Goal: Task Accomplishment & Management: Manage account settings

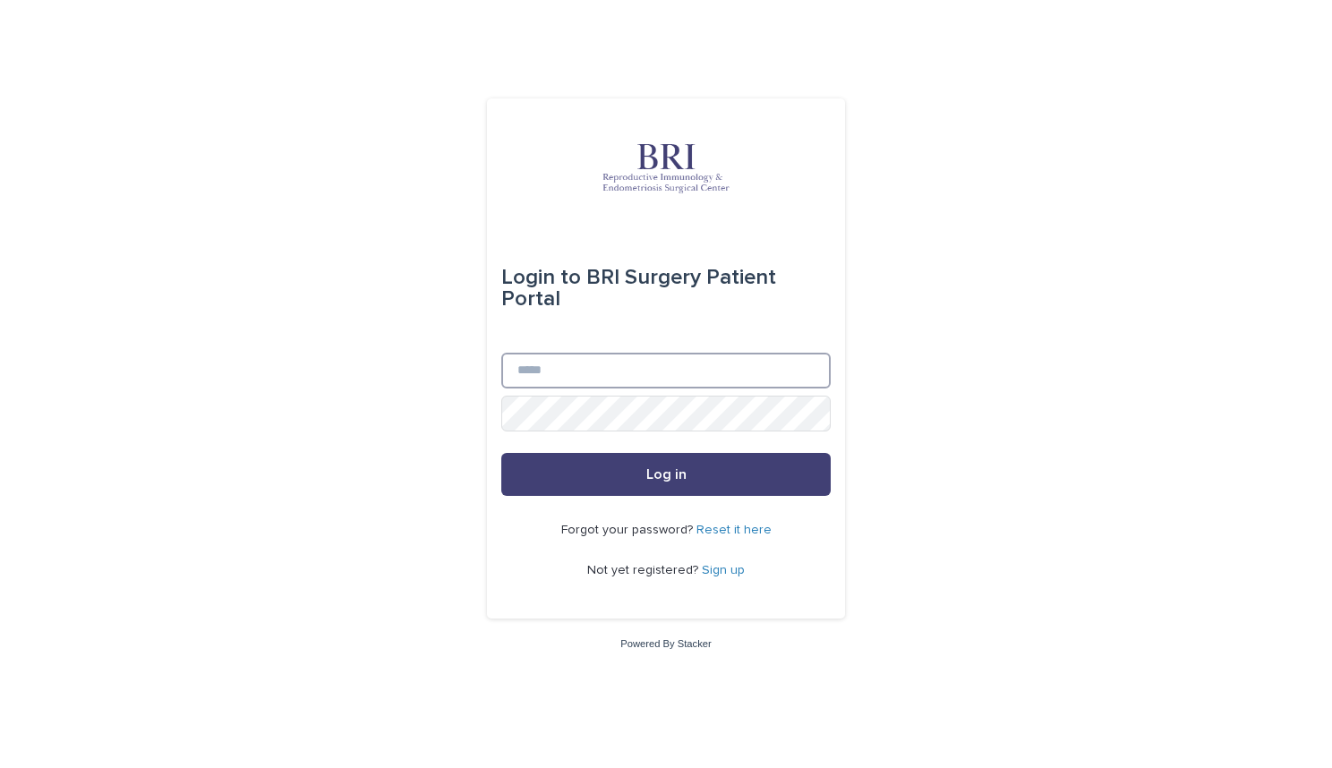
click at [617, 384] on input "Email" at bounding box center [665, 371] width 329 height 36
type input "**********"
click at [618, 389] on div "Email" at bounding box center [665, 374] width 329 height 43
click at [745, 531] on link "Reset it here" at bounding box center [733, 530] width 75 height 13
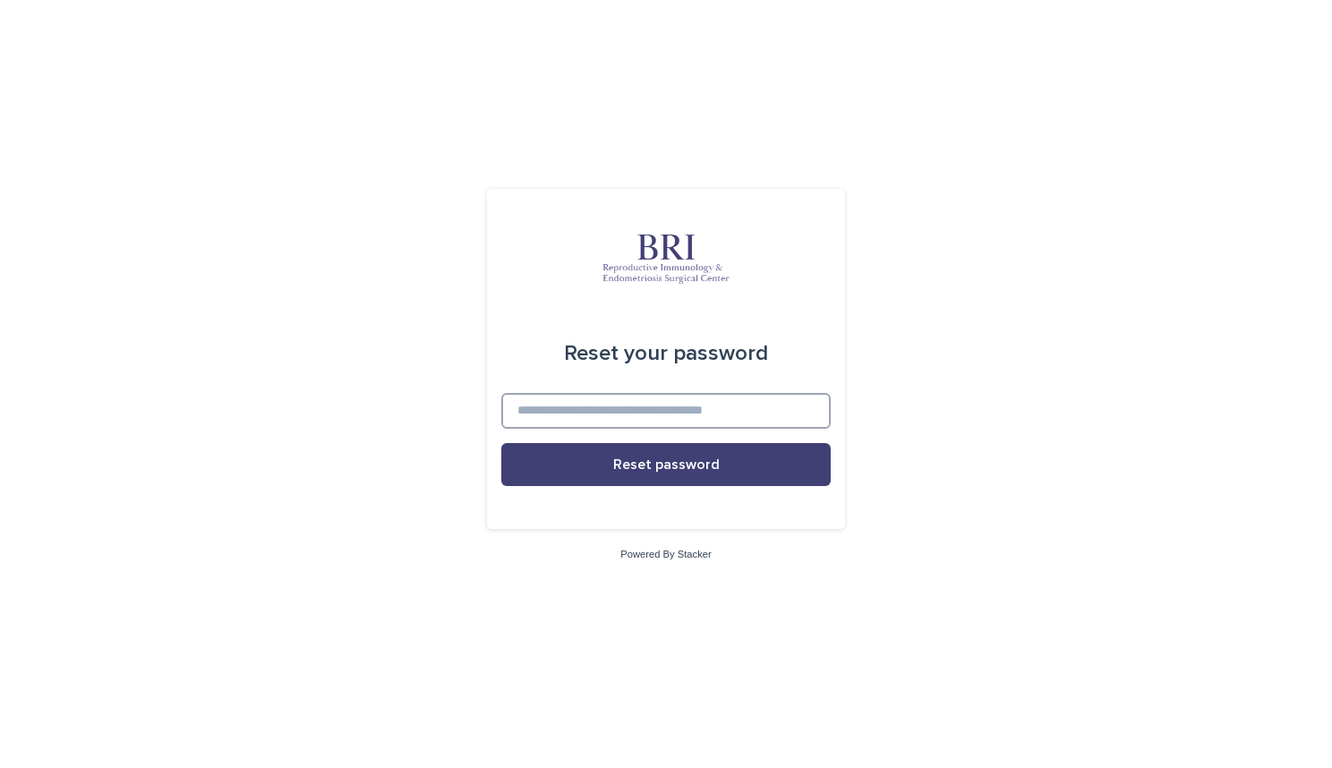
click at [682, 402] on input at bounding box center [665, 411] width 329 height 36
type input "**********"
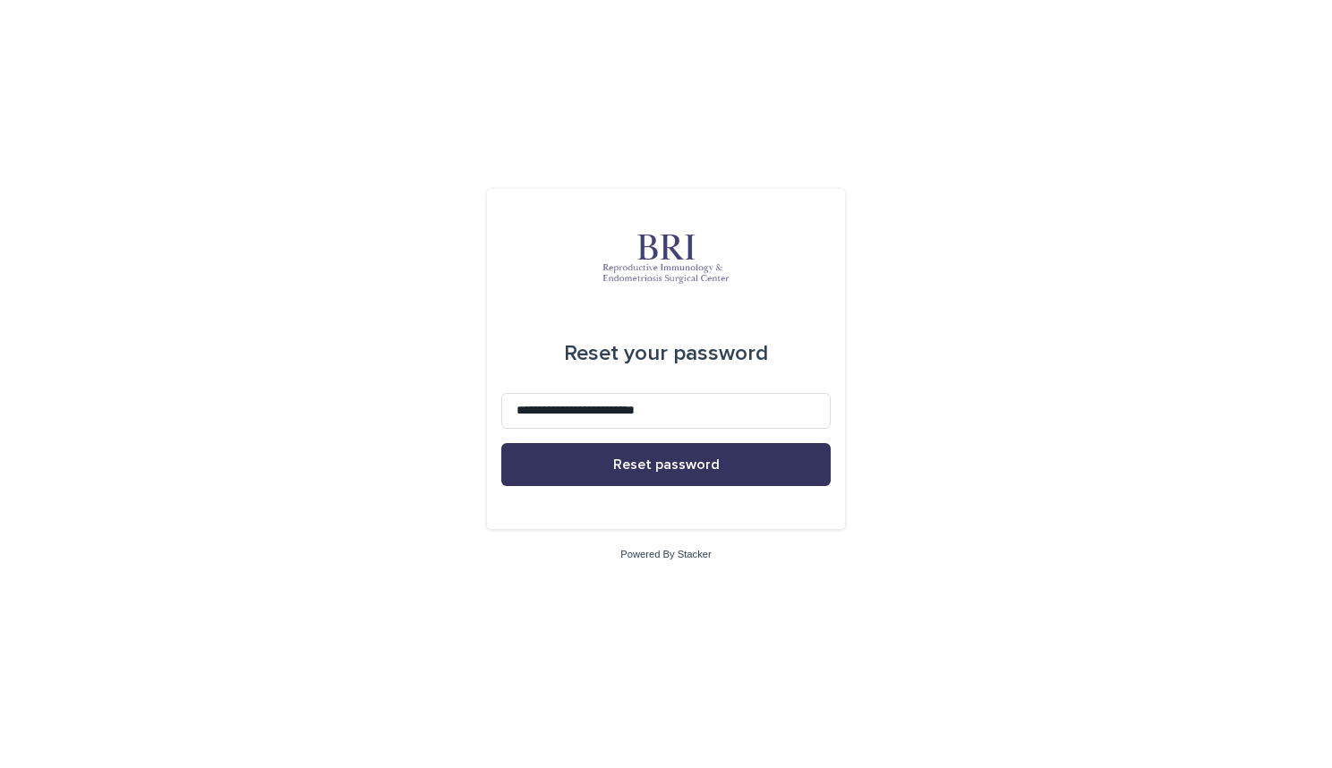
click at [696, 477] on button "Reset password" at bounding box center [665, 464] width 329 height 43
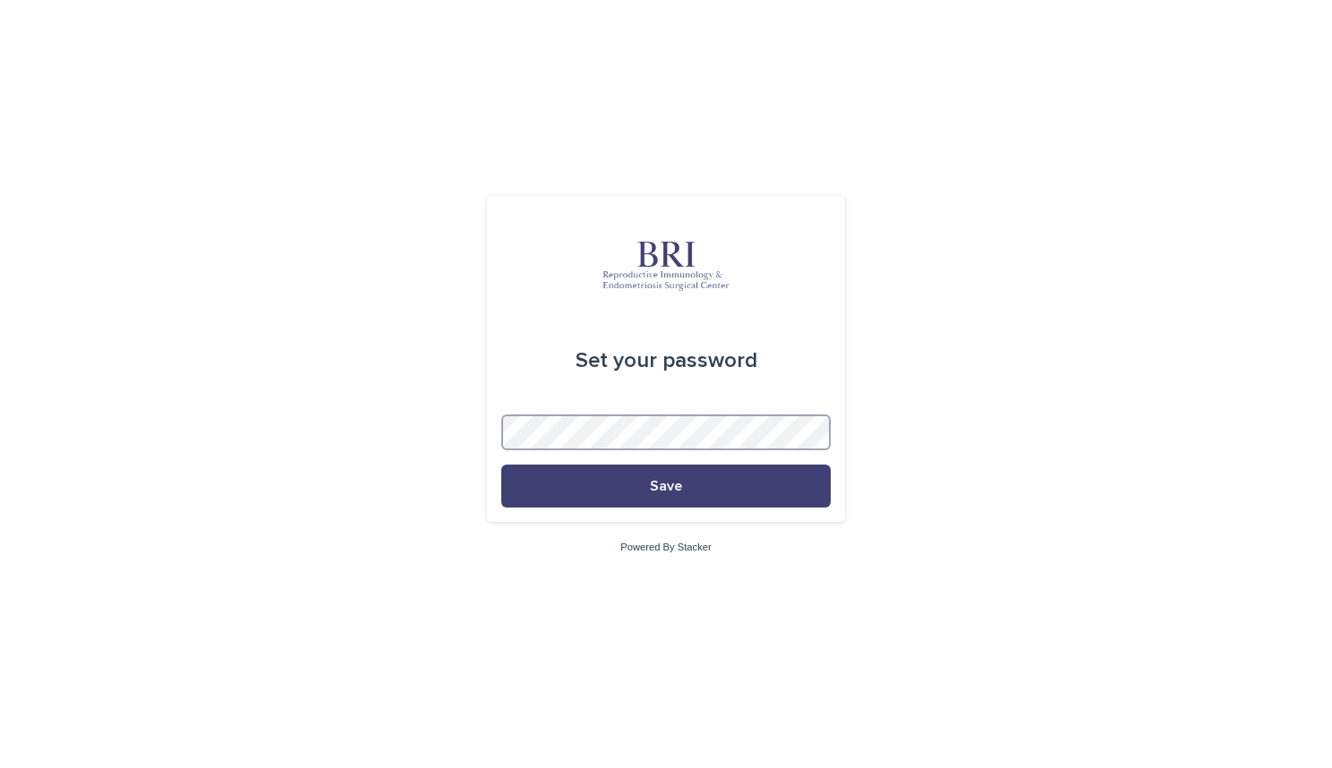
click at [499, 430] on div "Set your password Save" at bounding box center [666, 359] width 358 height 326
click at [670, 499] on button "Save" at bounding box center [665, 486] width 329 height 43
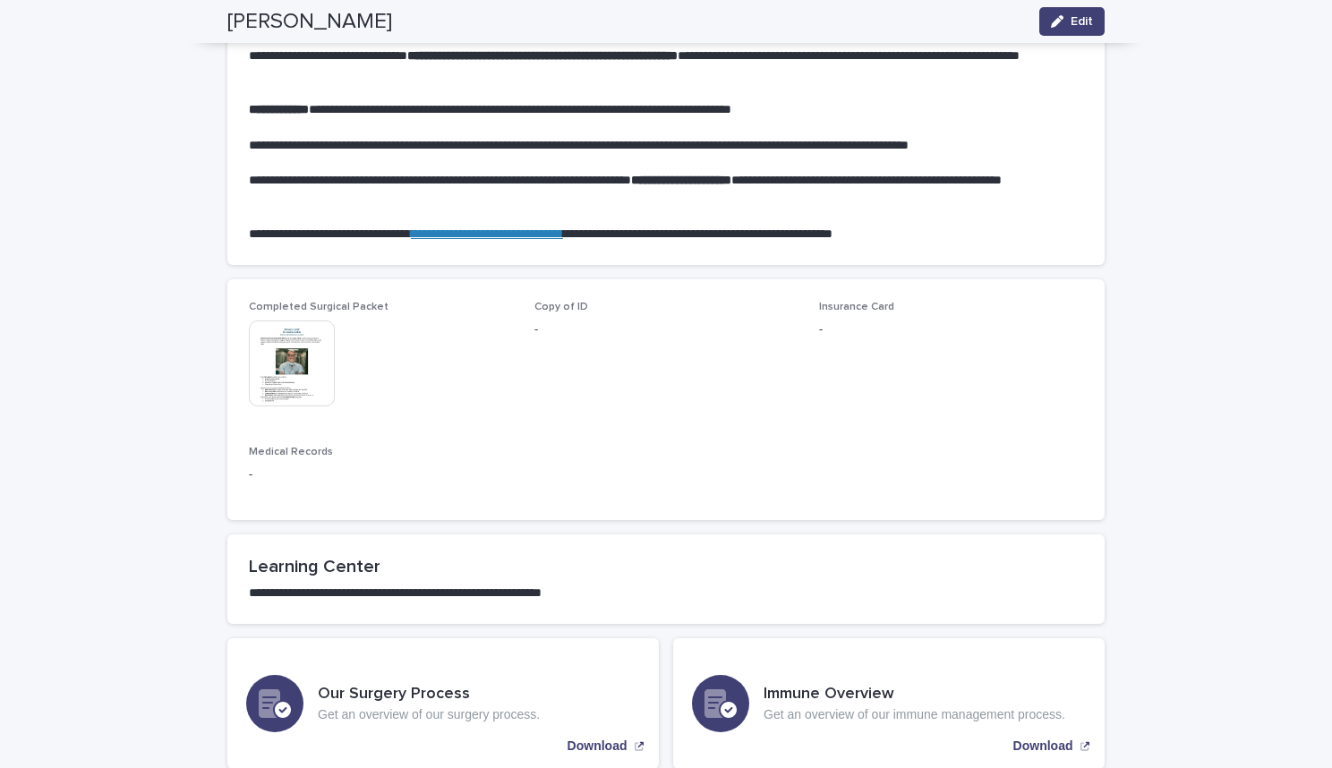
scroll to position [986, 0]
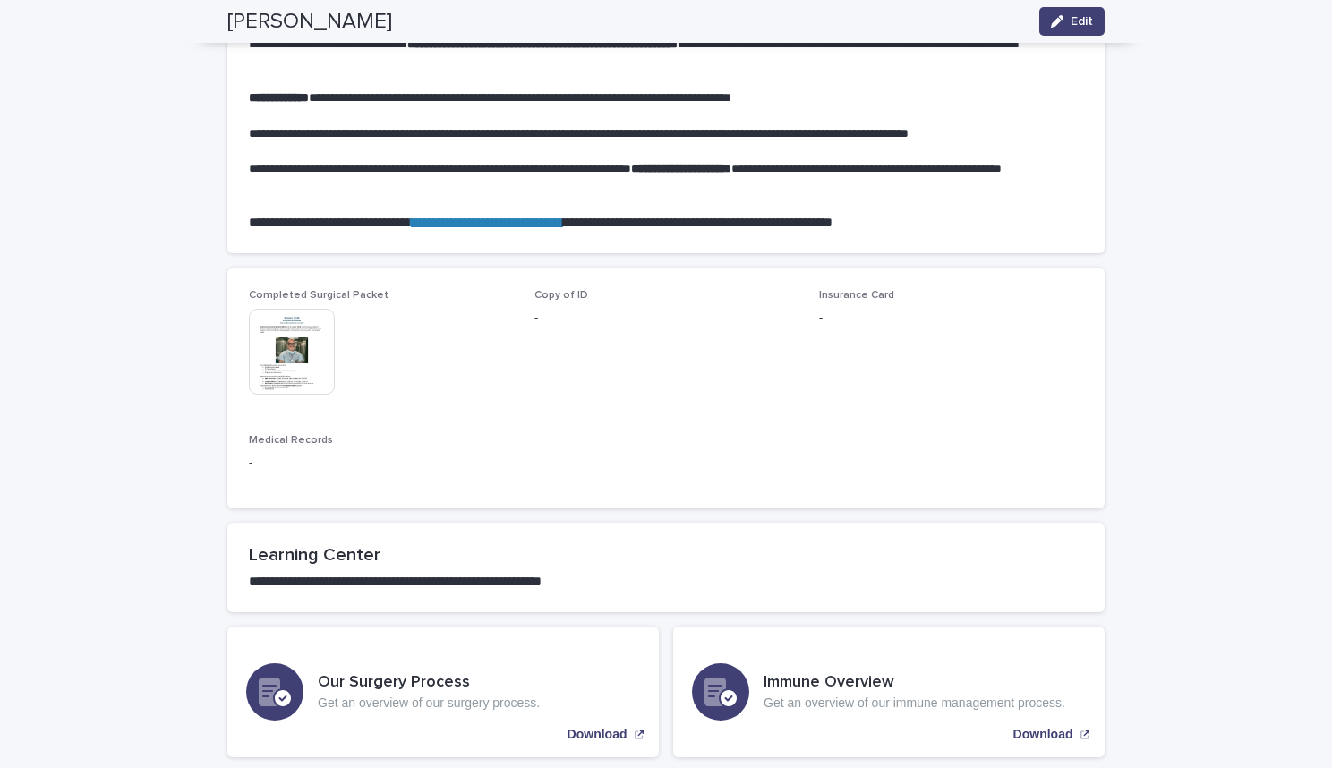
click at [285, 349] on img at bounding box center [292, 352] width 86 height 86
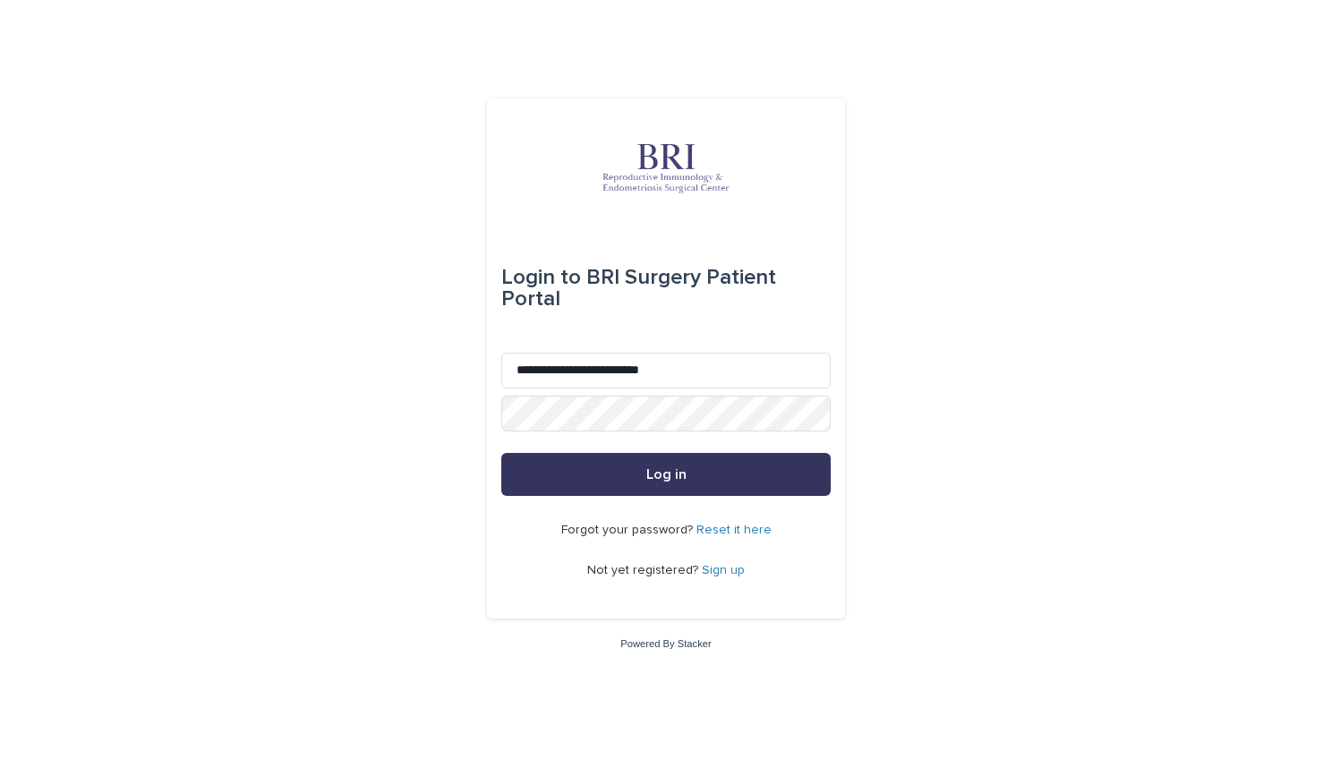
drag, startPoint x: 666, startPoint y: 467, endPoint x: 651, endPoint y: 471, distance: 15.6
click at [651, 471] on span "Log in" at bounding box center [666, 474] width 40 height 14
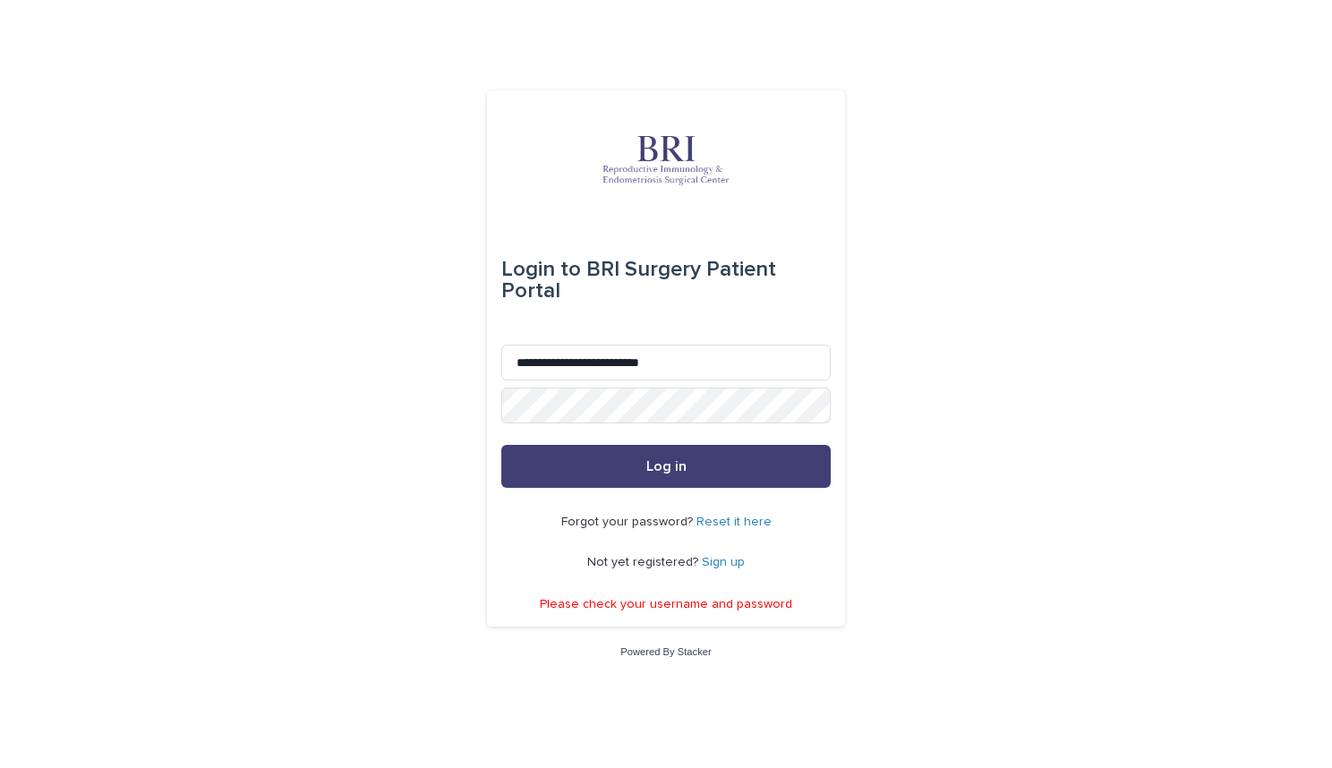
click at [449, 480] on div "**********" at bounding box center [666, 384] width 1332 height 768
click at [598, 465] on button "Log in" at bounding box center [665, 466] width 329 height 43
click at [651, 468] on span "Log in" at bounding box center [666, 466] width 40 height 14
click at [703, 366] on input "**********" at bounding box center [665, 363] width 329 height 36
type input "**********"
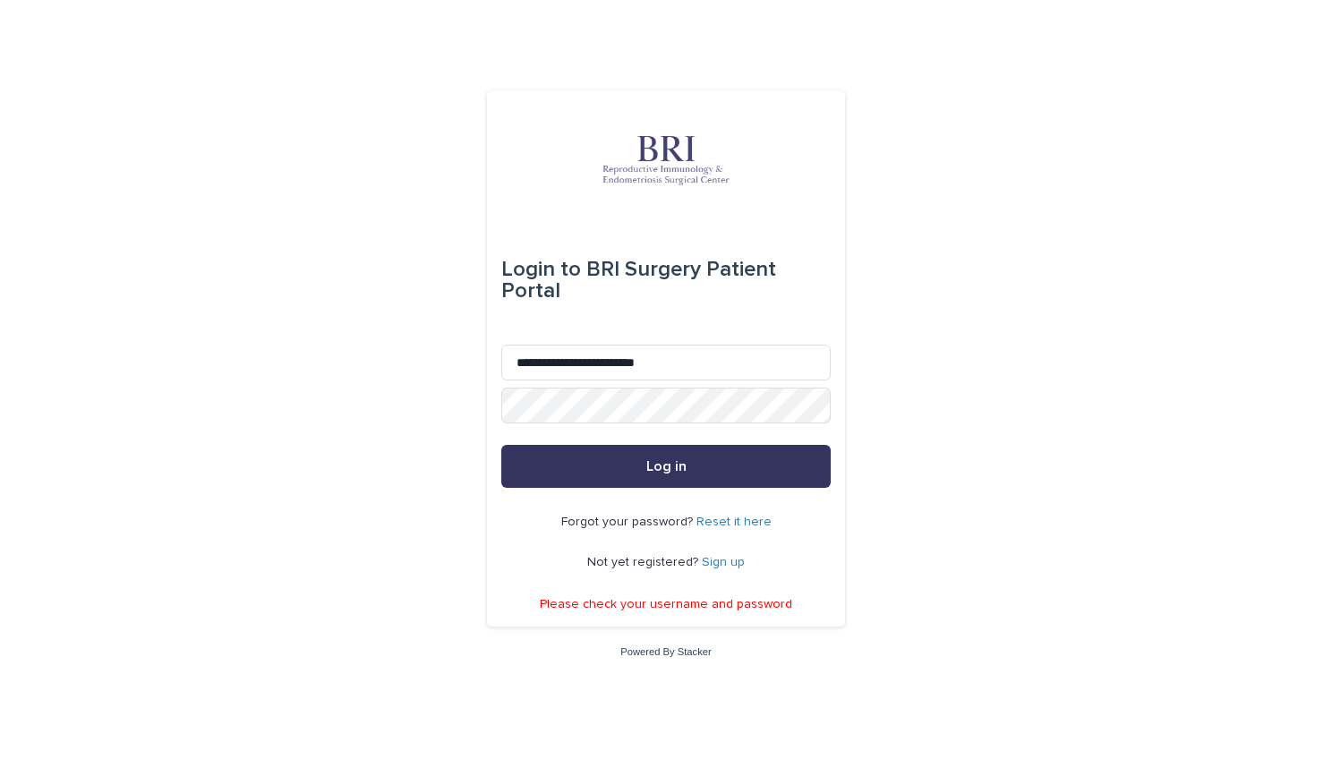
click at [622, 462] on button "Log in" at bounding box center [665, 466] width 329 height 43
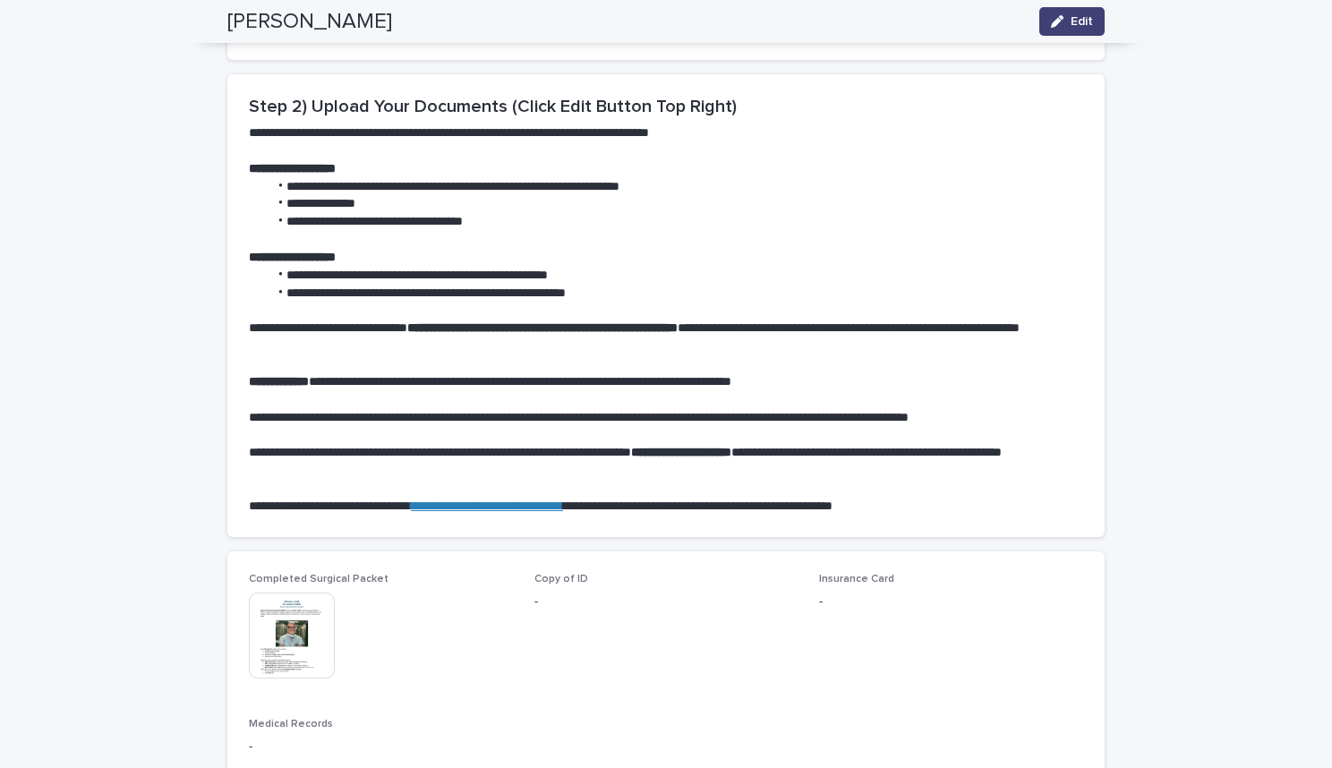
scroll to position [713, 0]
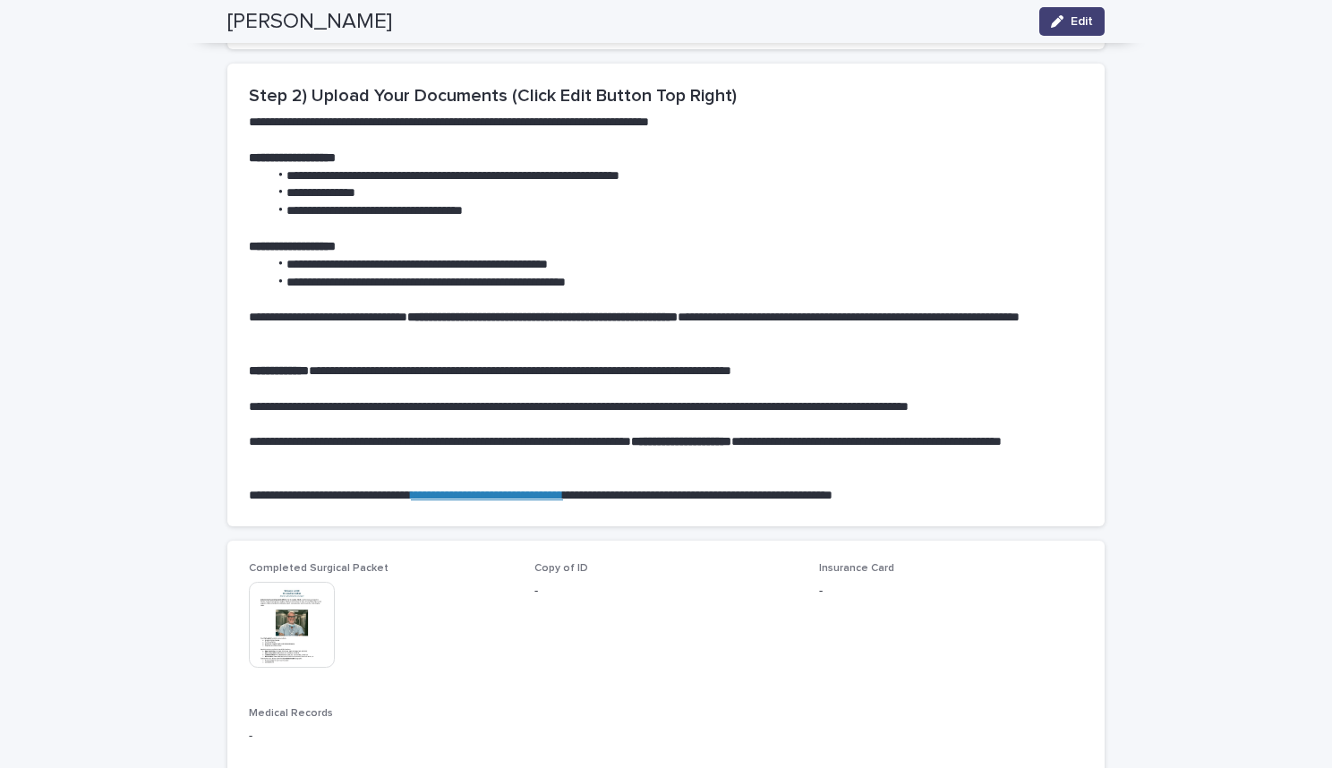
click at [550, 568] on span "Copy of ID" at bounding box center [561, 568] width 54 height 11
click at [590, 618] on span "Copy of ID -" at bounding box center [666, 624] width 264 height 124
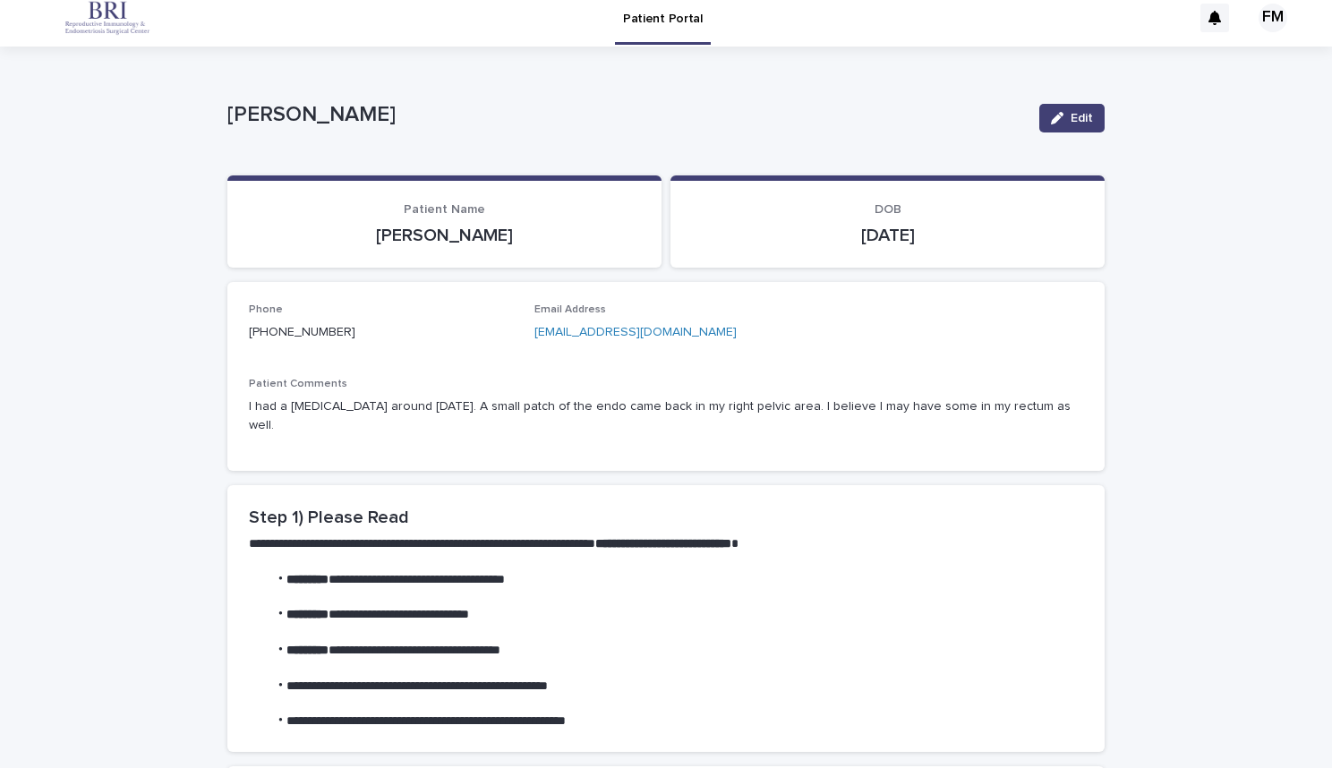
scroll to position [4, 0]
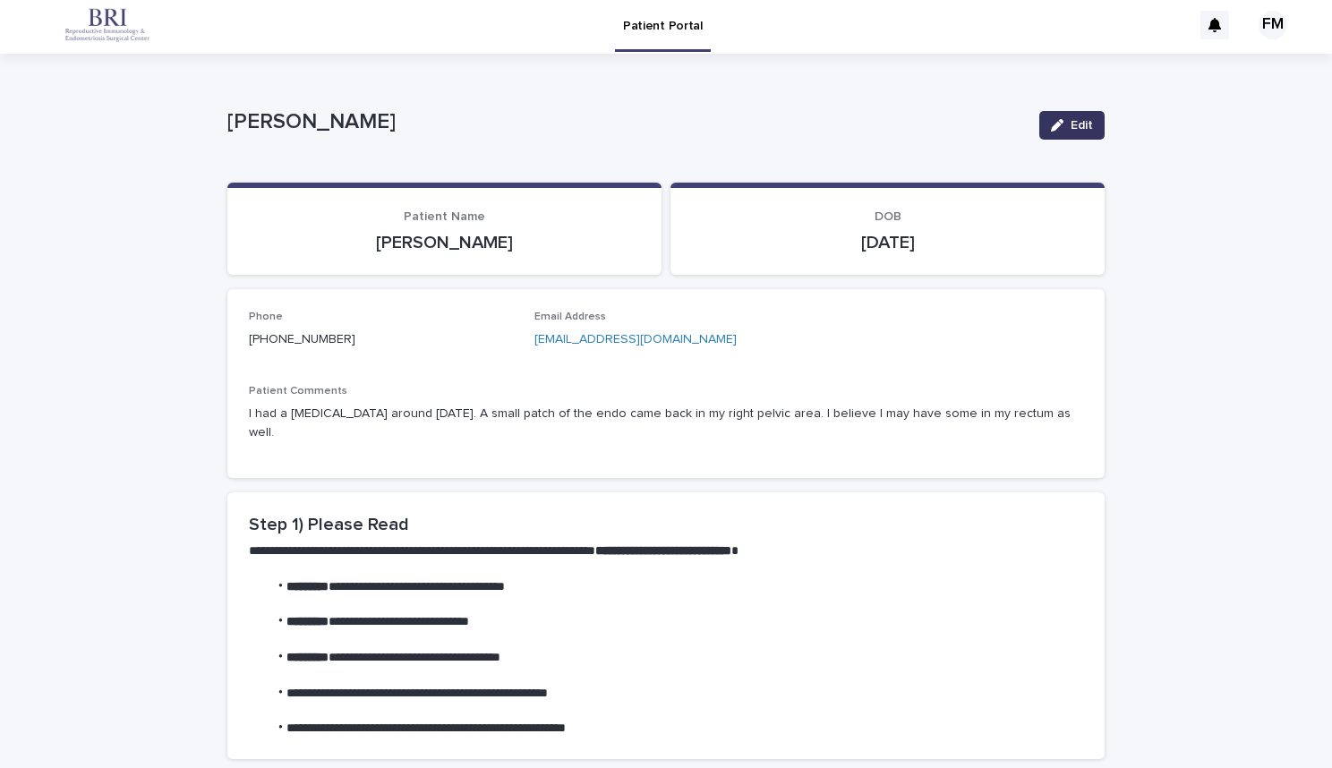
click at [1070, 135] on button "Edit" at bounding box center [1071, 125] width 65 height 29
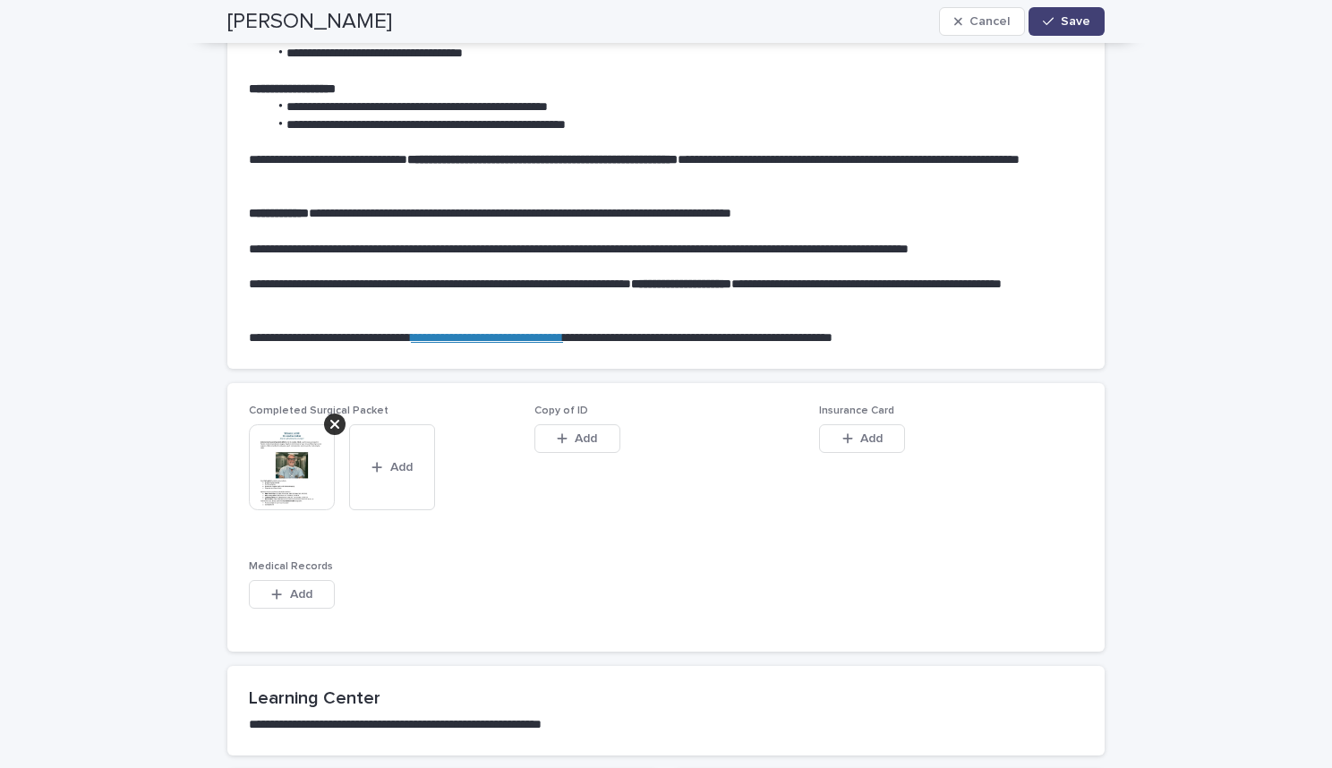
scroll to position [912, 0]
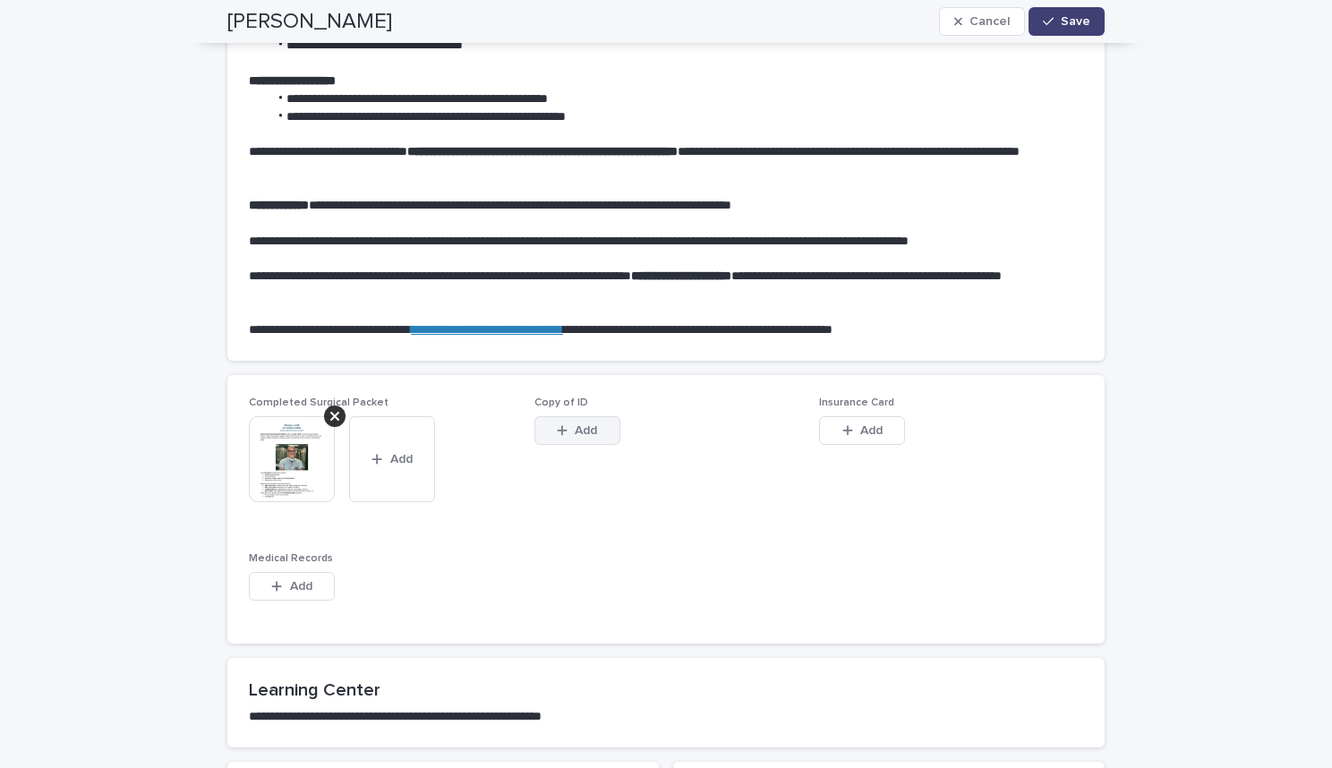
click at [563, 430] on div "button" at bounding box center [566, 430] width 18 height 13
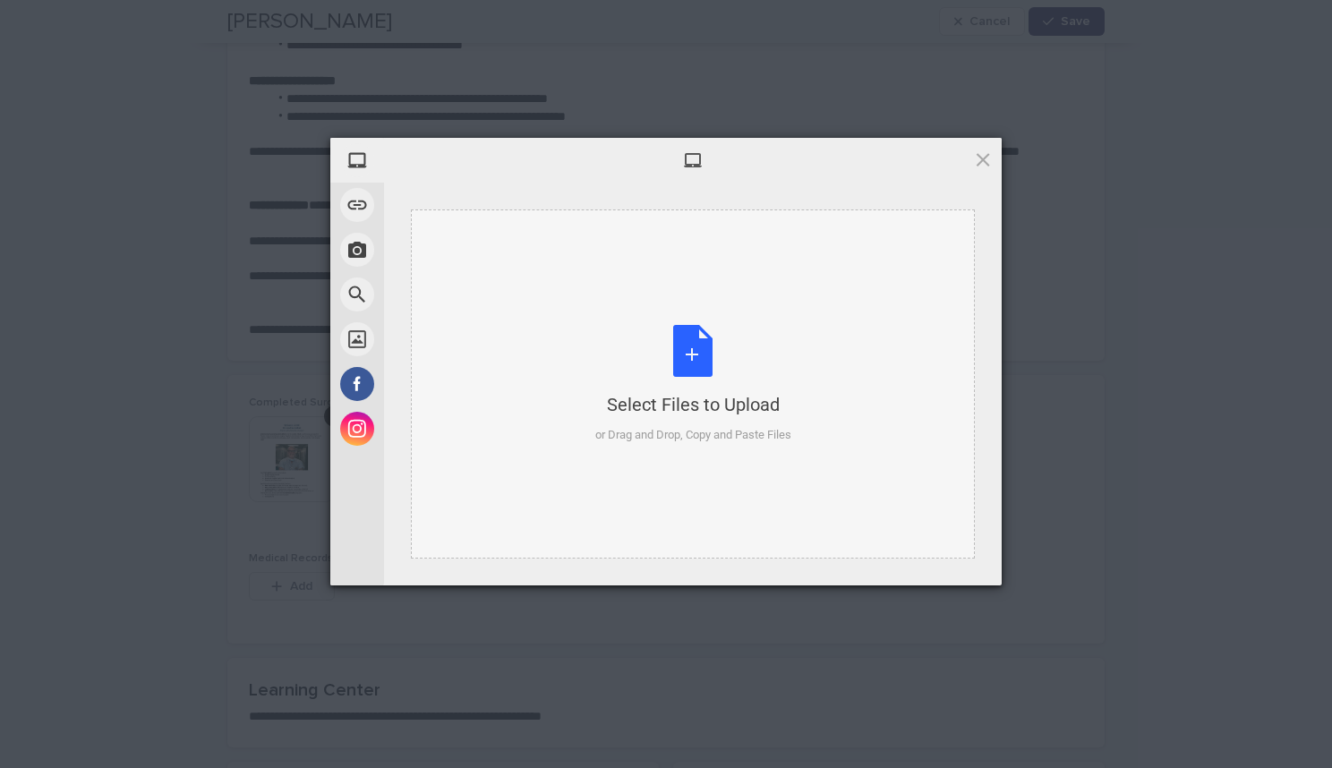
click at [698, 355] on div "Select Files to Upload or Drag and Drop, Copy and Paste Files" at bounding box center [693, 384] width 196 height 119
click at [983, 165] on span at bounding box center [983, 159] width 20 height 20
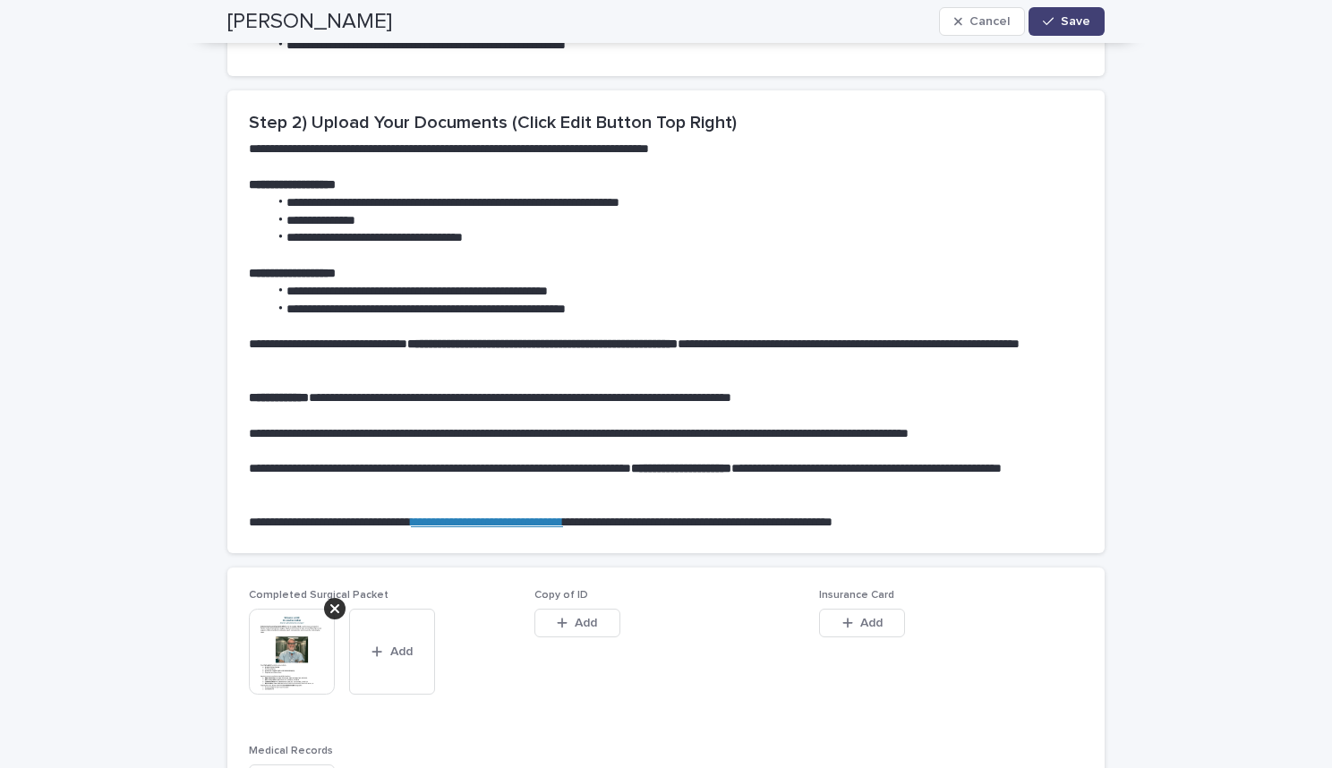
scroll to position [722, 0]
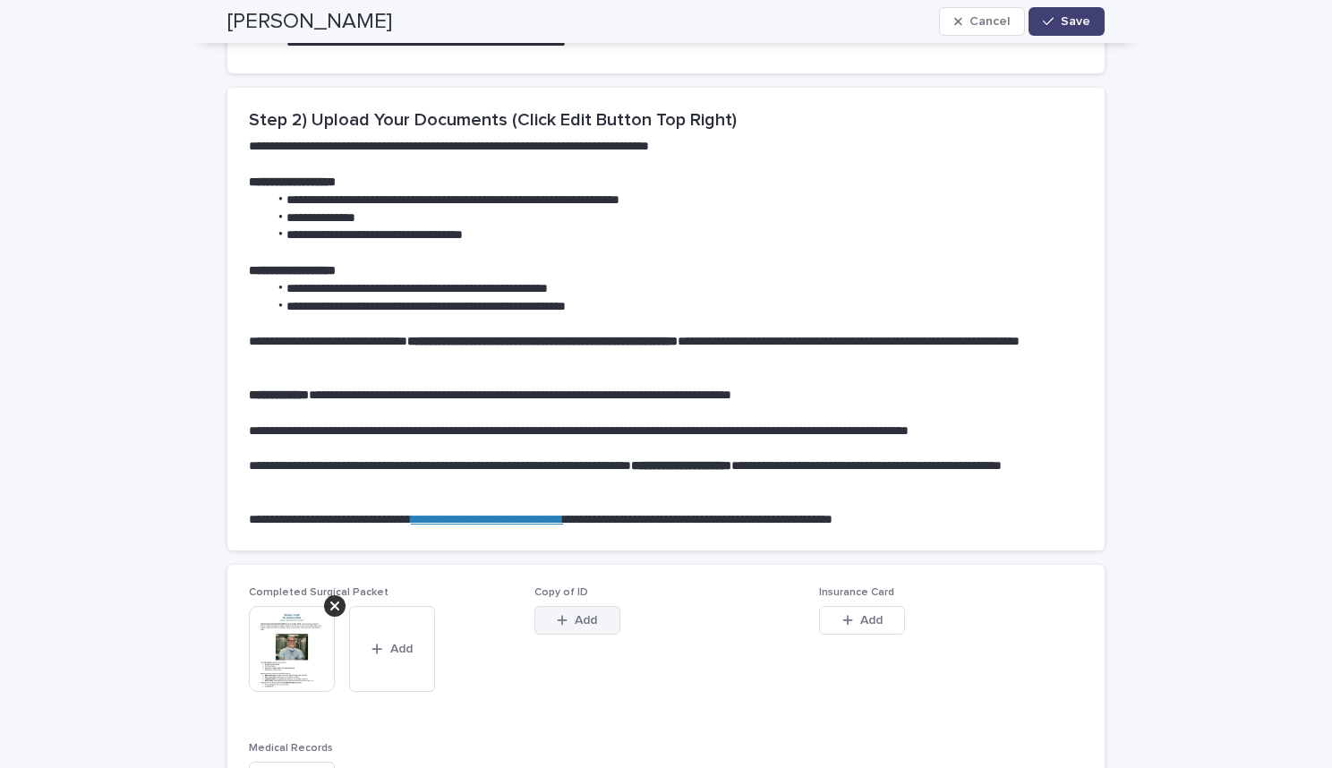
click at [587, 624] on span "Add" at bounding box center [586, 620] width 22 height 13
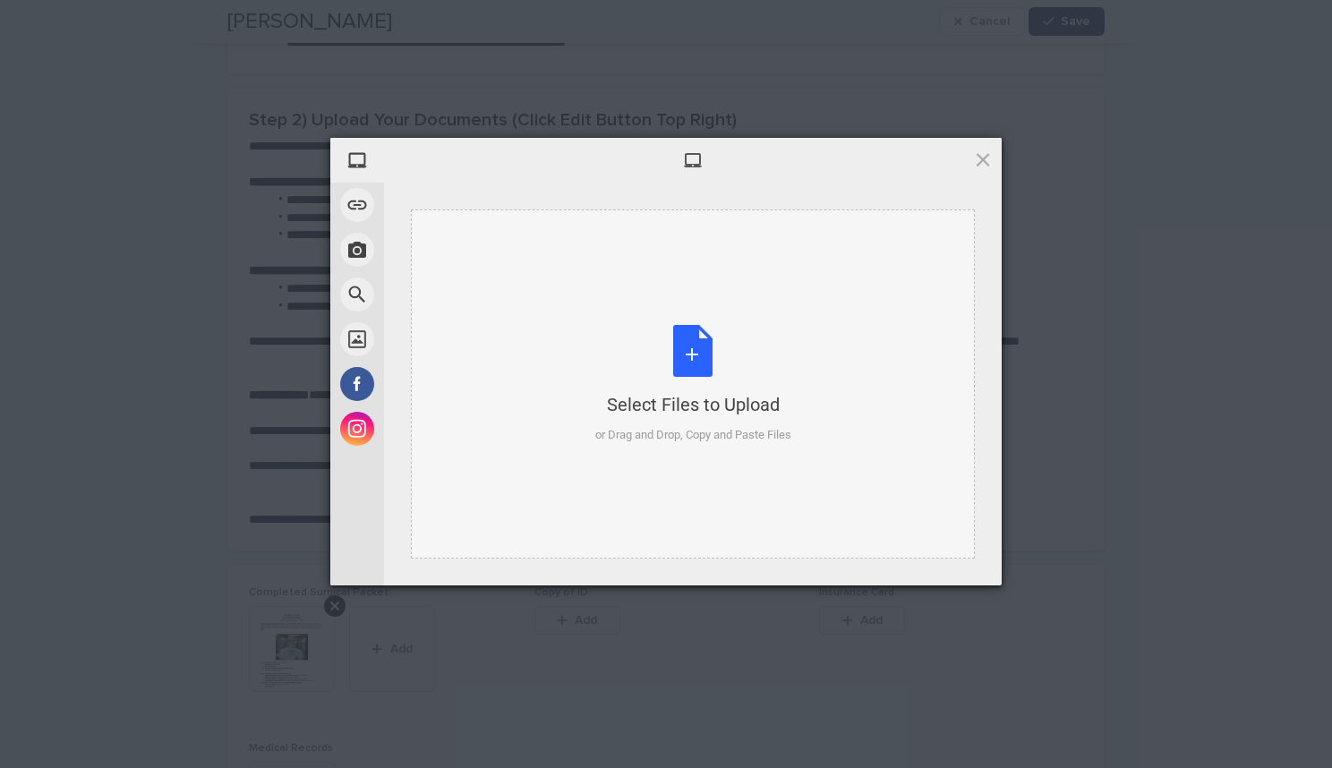
click at [688, 360] on div "Select Files to Upload or Drag and Drop, Copy and Paste Files" at bounding box center [693, 384] width 196 height 119
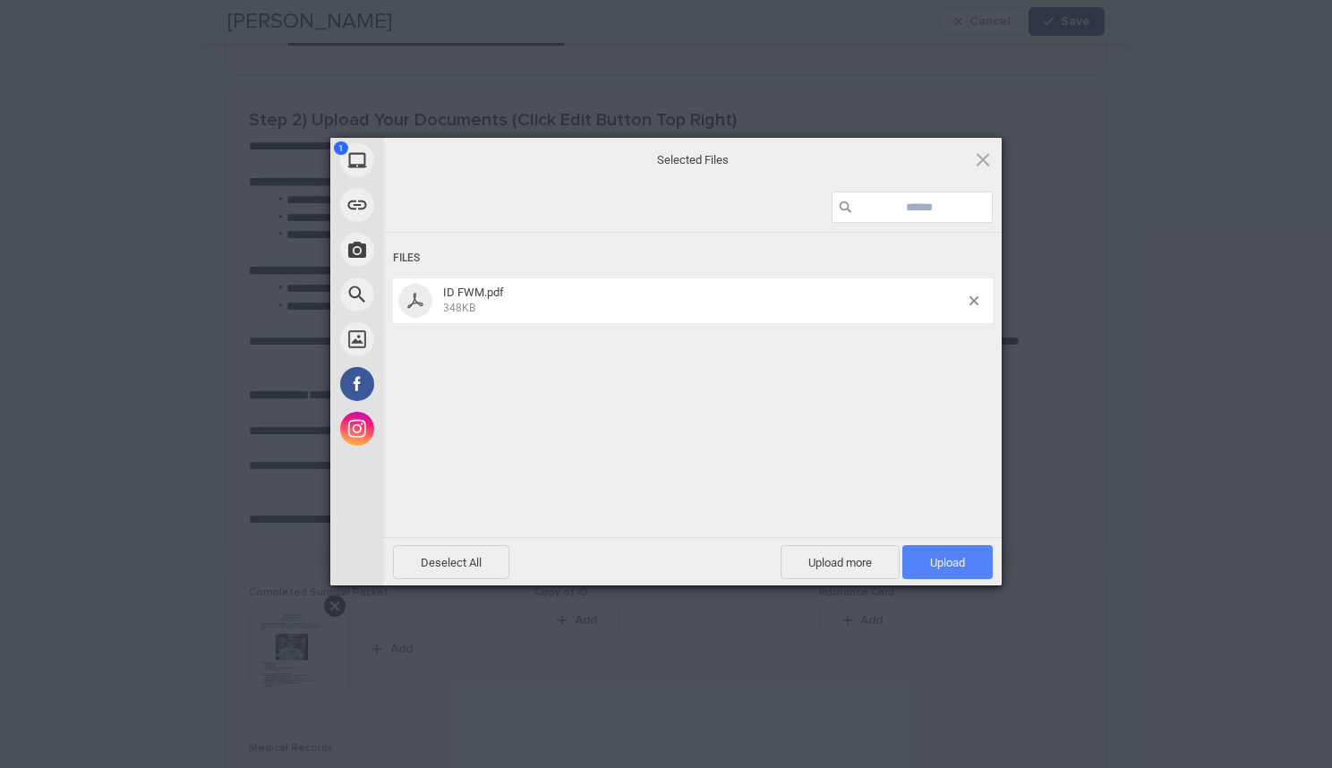
click at [968, 561] on span "Upload 1" at bounding box center [947, 562] width 90 height 34
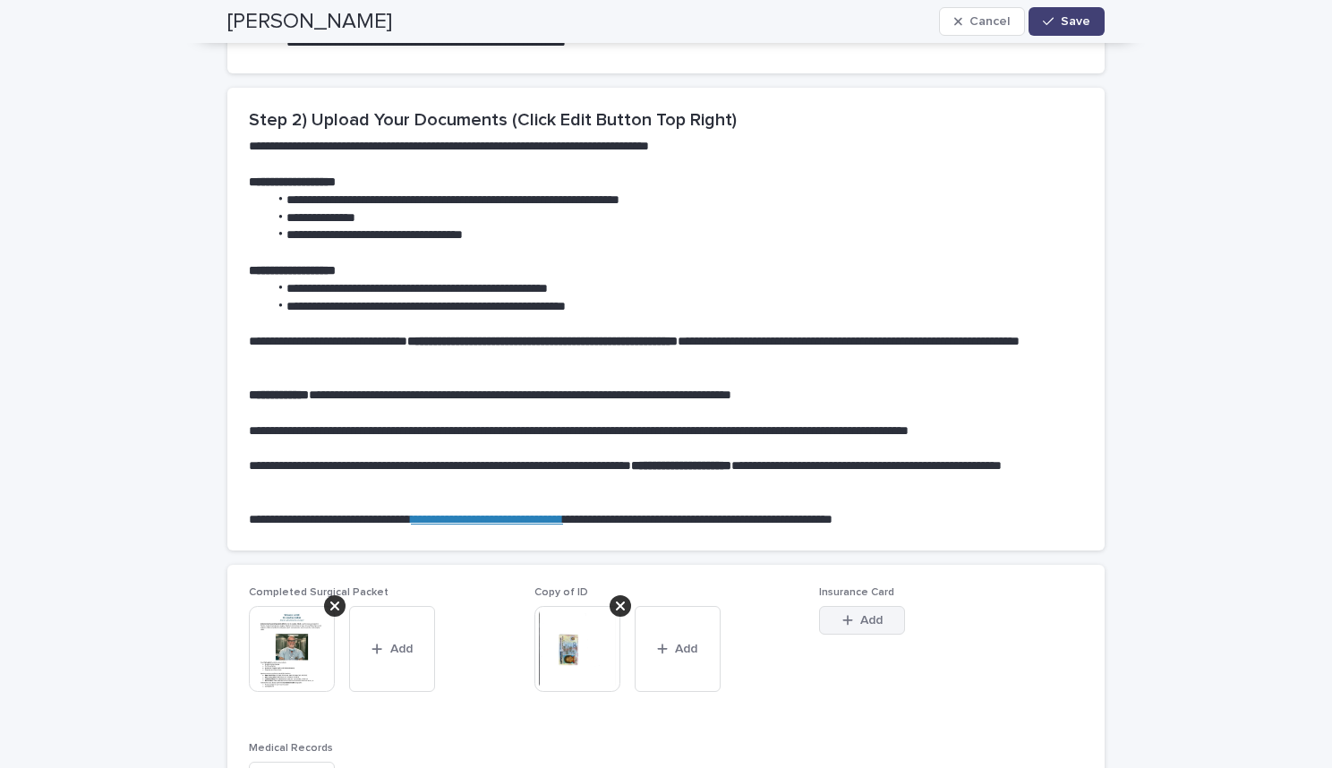
click at [851, 616] on button "Add" at bounding box center [862, 620] width 86 height 29
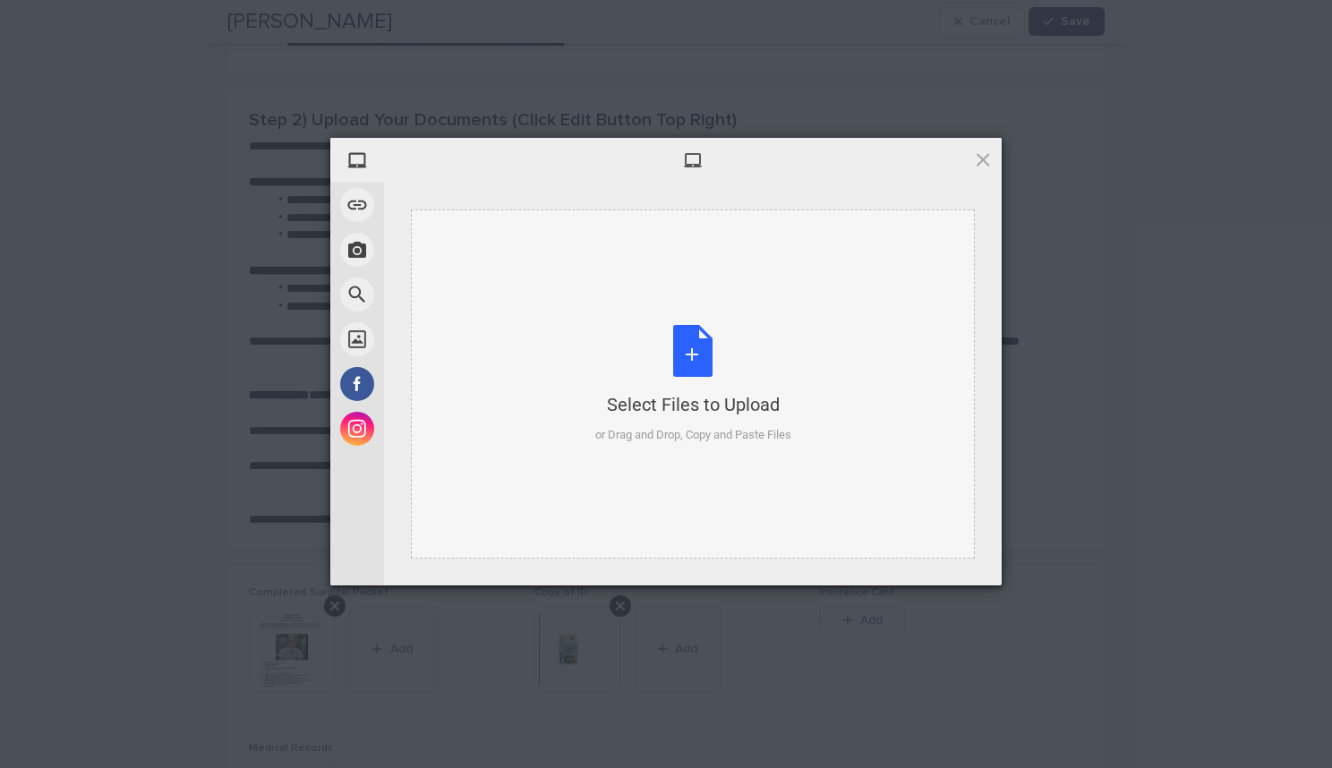
click at [689, 363] on div "Select Files to Upload or Drag and Drop, Copy and Paste Files" at bounding box center [693, 384] width 196 height 119
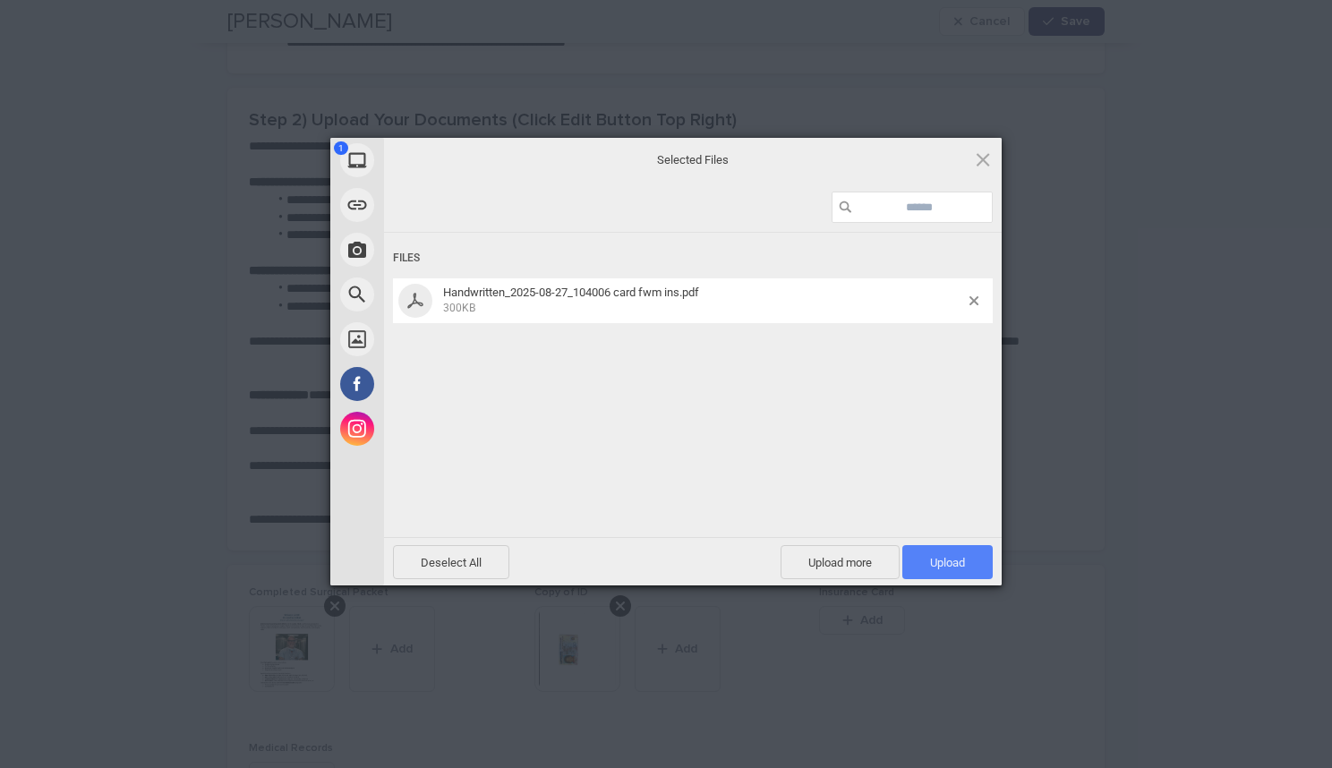
click at [962, 570] on span "Upload 1" at bounding box center [947, 562] width 90 height 34
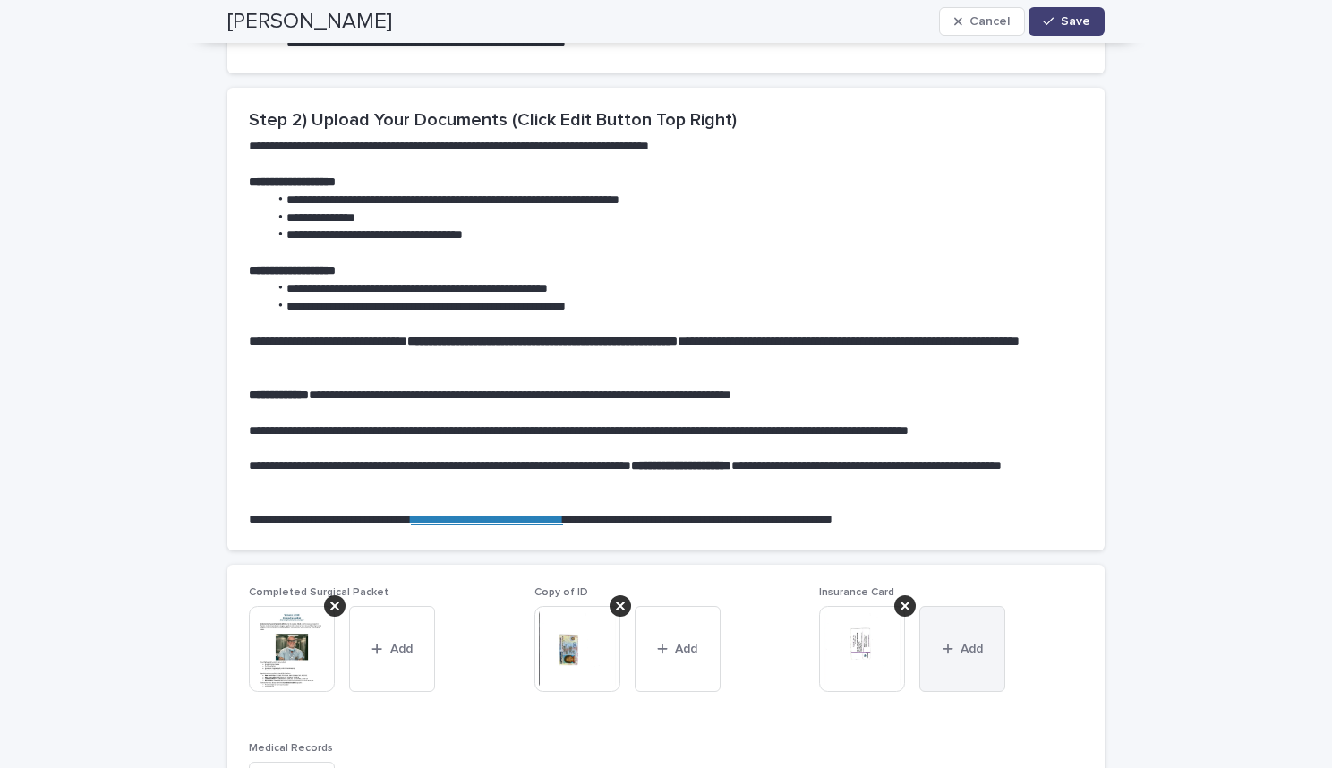
click at [949, 650] on div "button" at bounding box center [951, 649] width 18 height 13
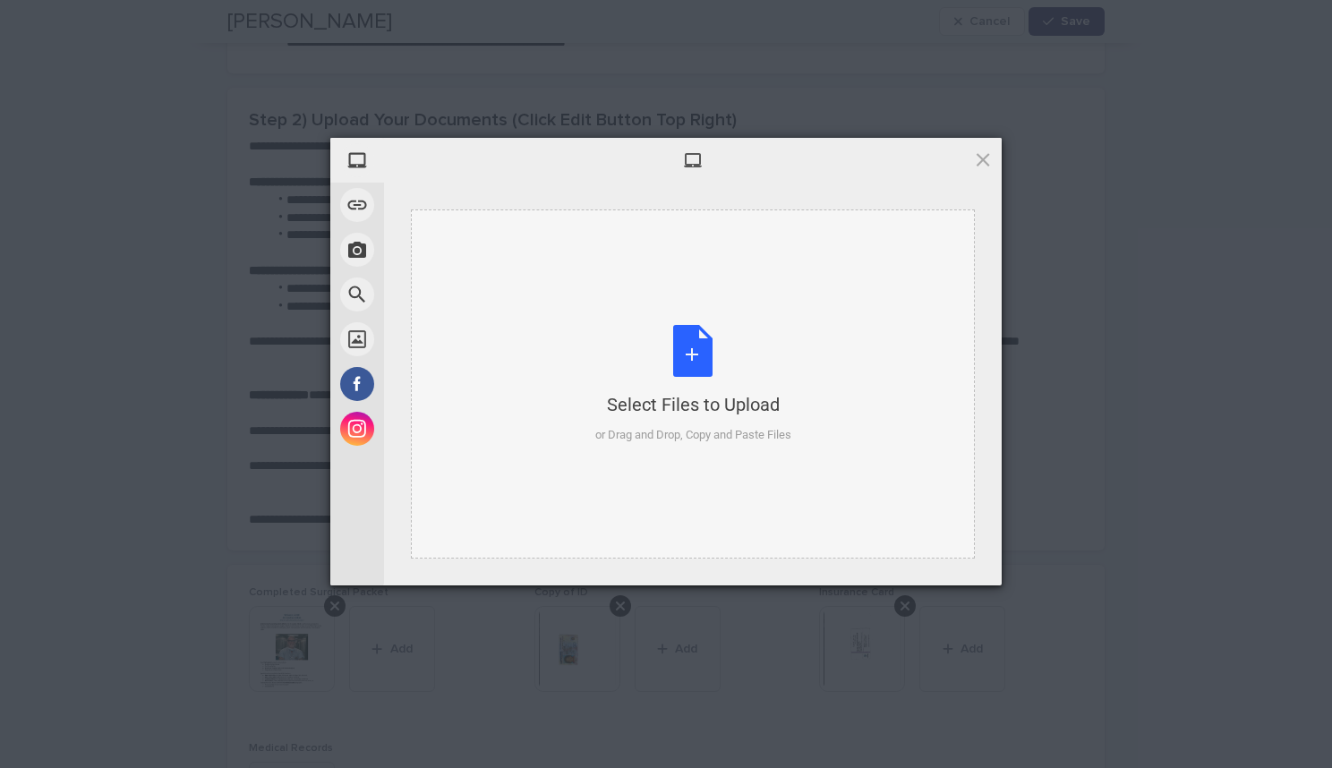
click at [685, 371] on div "Select Files to Upload or Drag and Drop, Copy and Paste Files" at bounding box center [693, 384] width 196 height 119
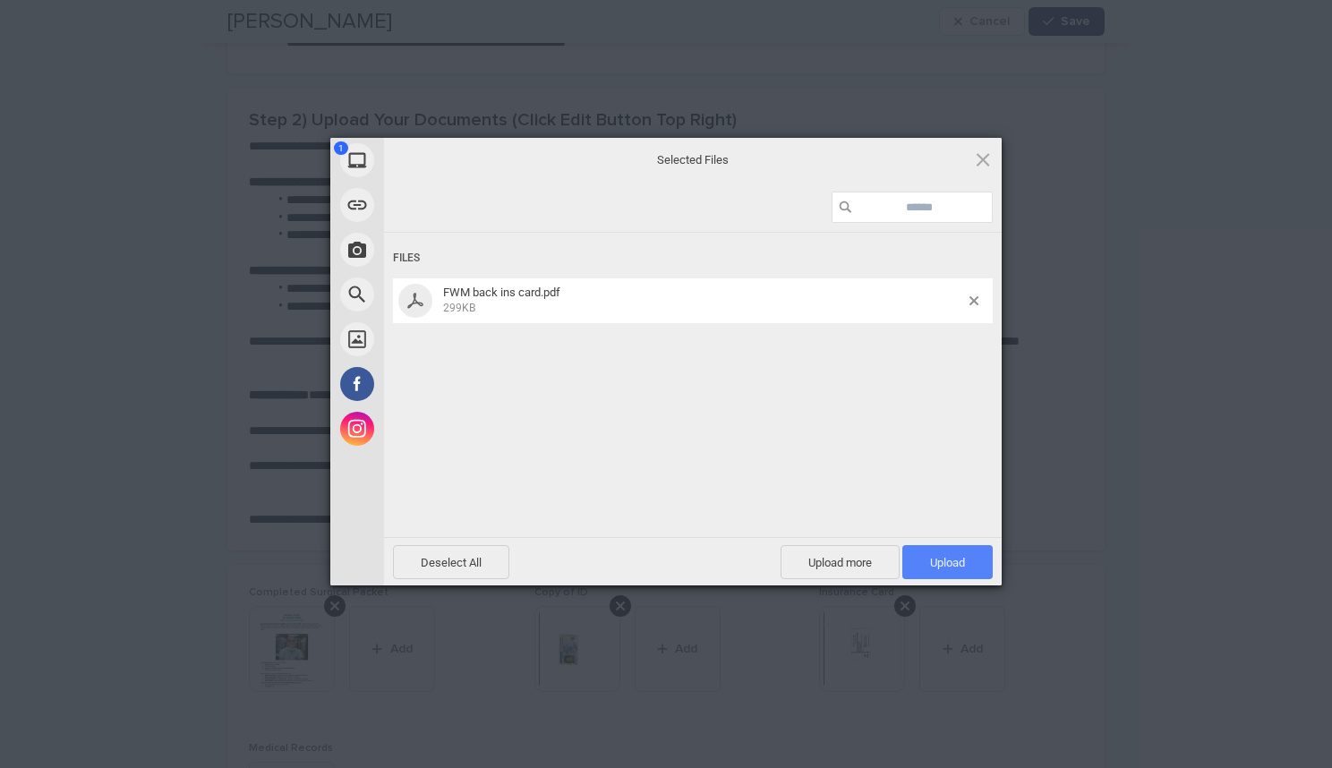
click at [963, 571] on span "Upload 1" at bounding box center [947, 562] width 90 height 34
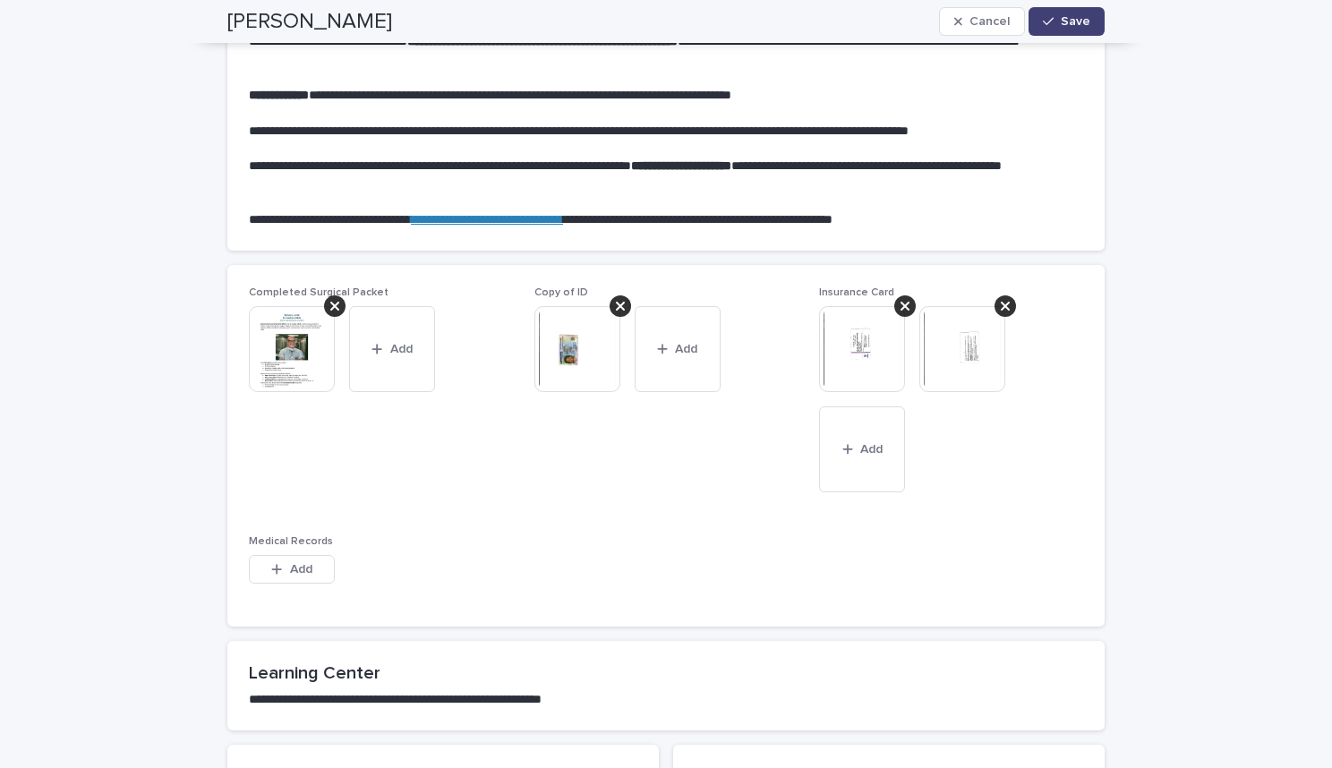
scroll to position [1024, 0]
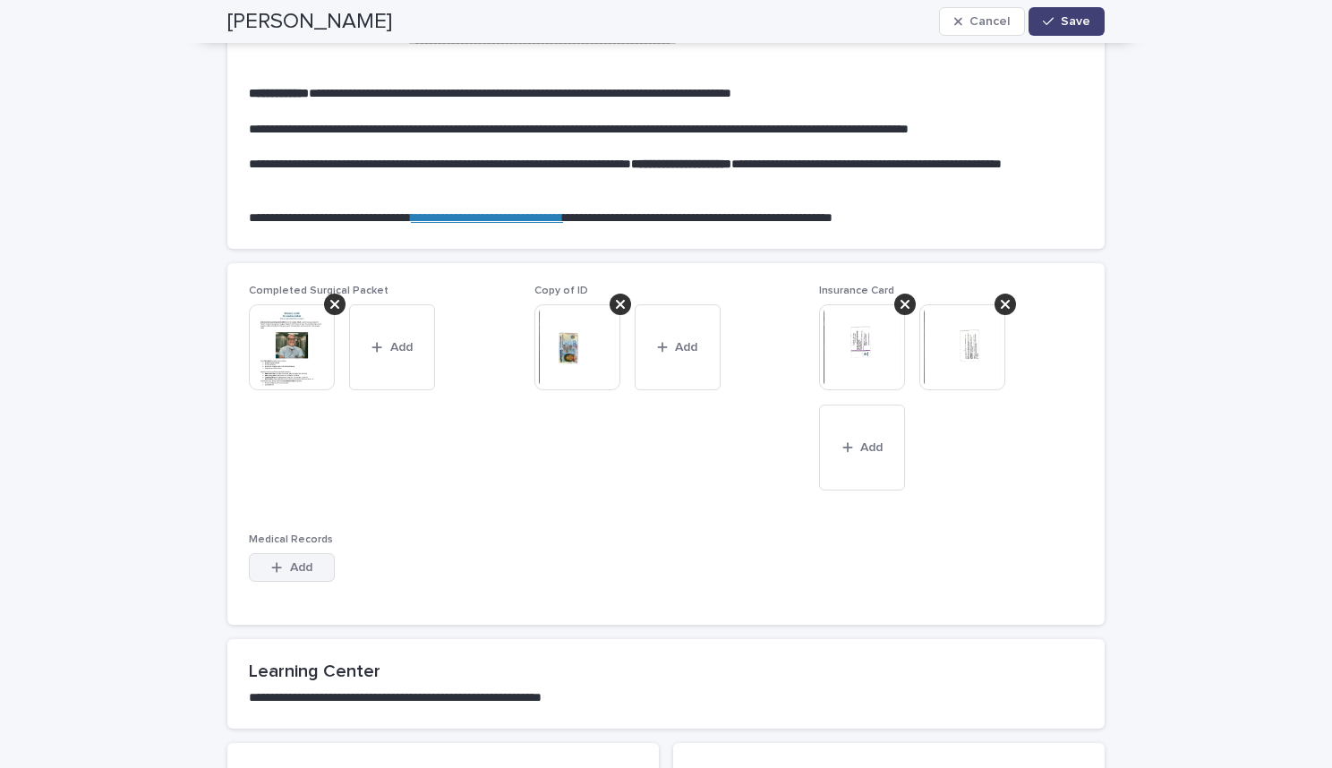
click at [298, 569] on span "Add" at bounding box center [301, 567] width 22 height 13
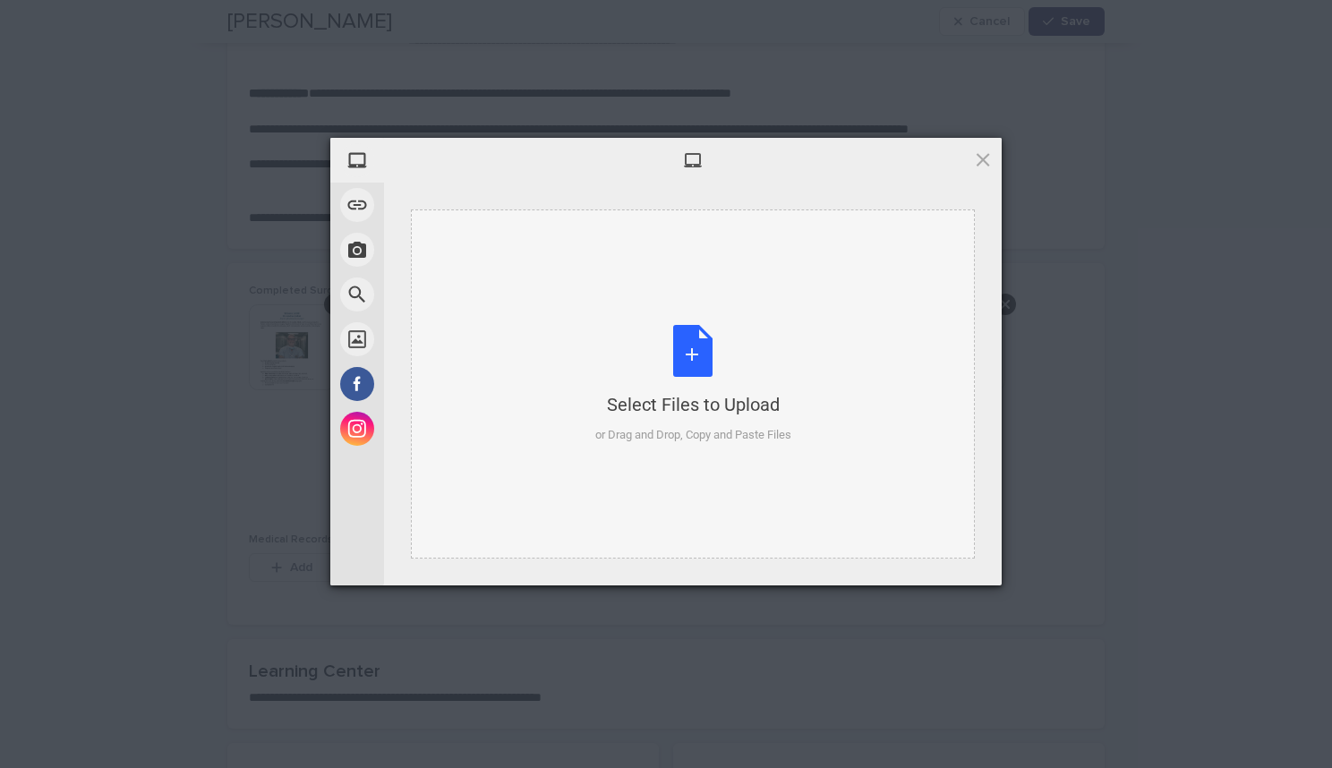
click at [690, 362] on div "Select Files to Upload or Drag and Drop, Copy and Paste Files" at bounding box center [693, 384] width 196 height 119
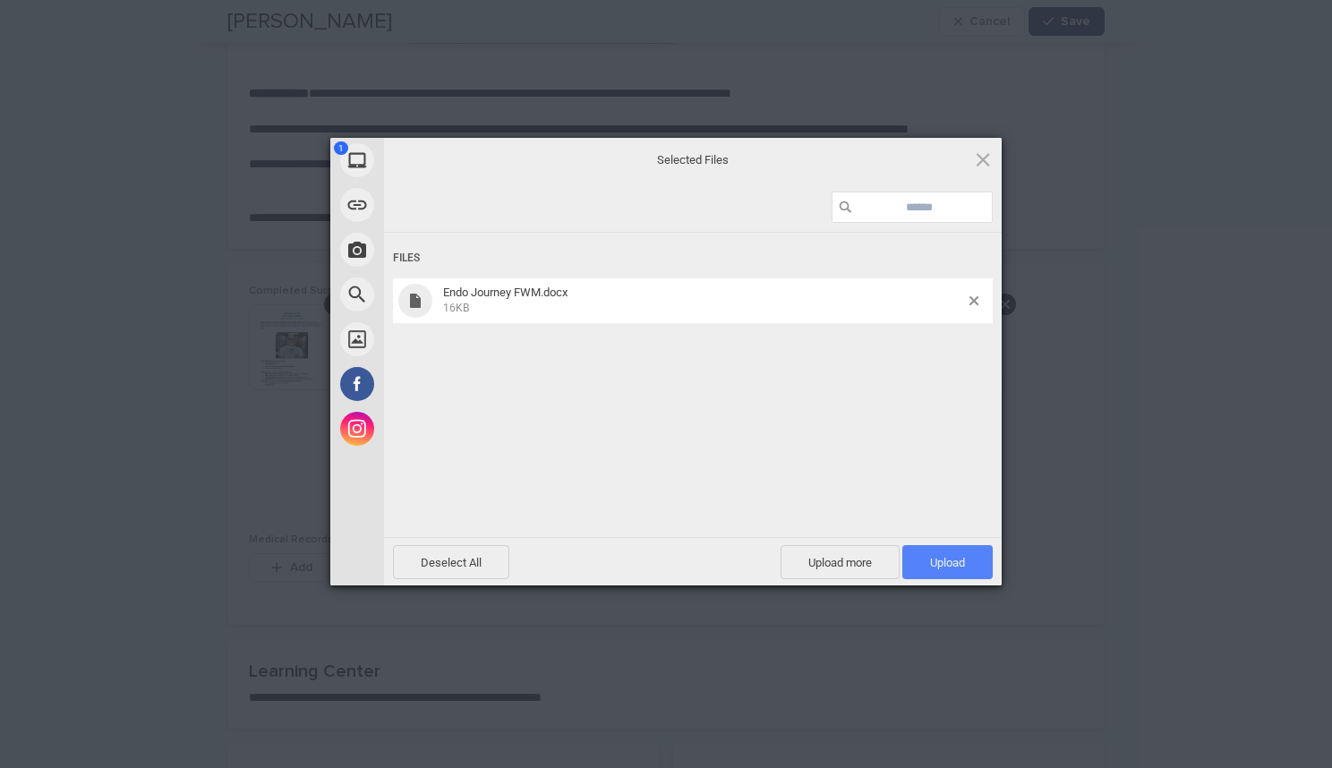
click at [959, 576] on span "Upload 1" at bounding box center [947, 562] width 90 height 34
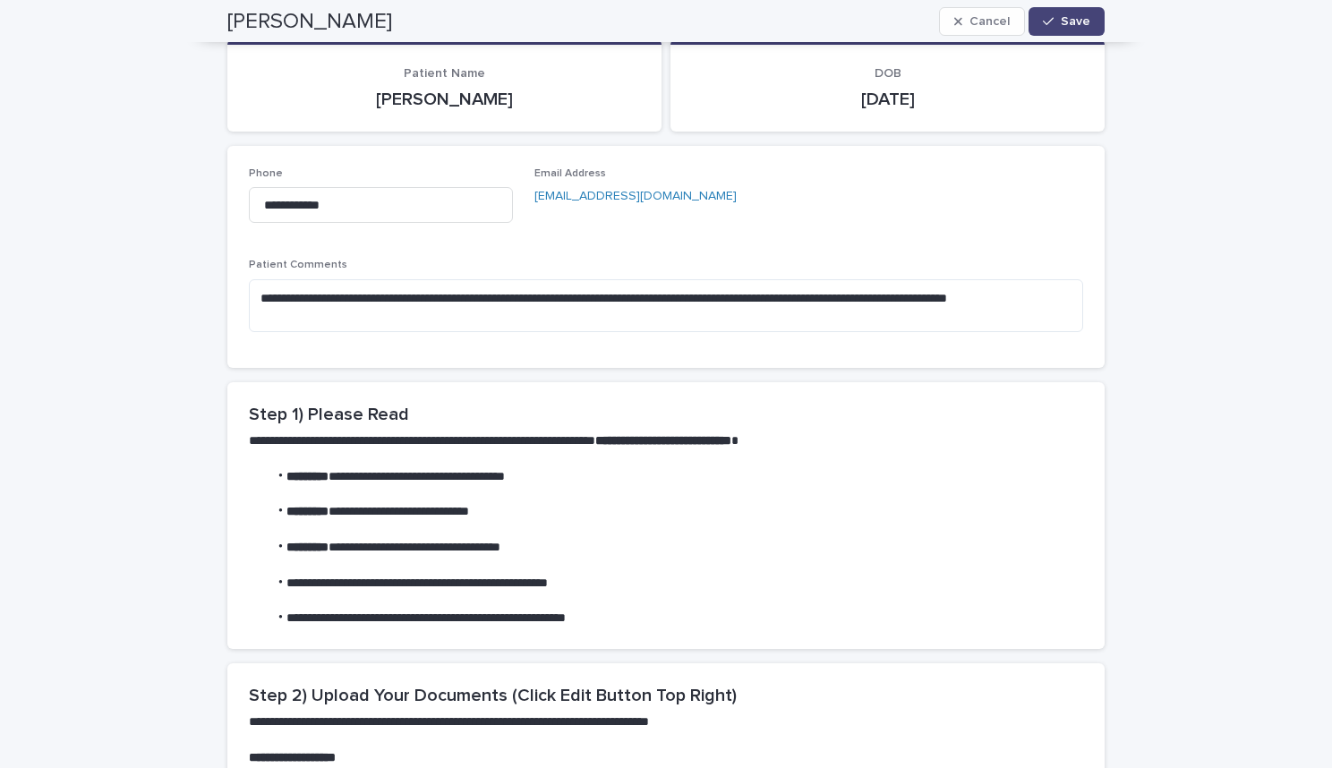
scroll to position [0, 0]
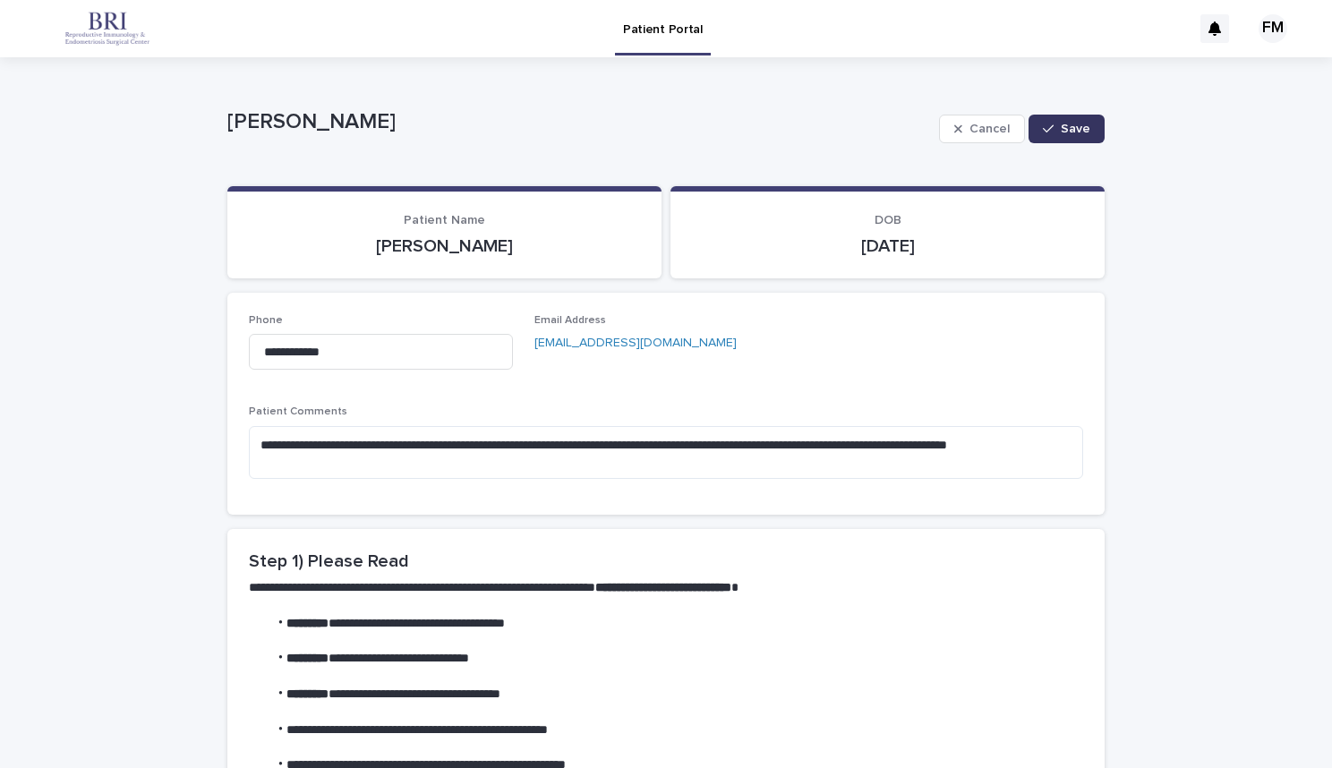
click at [1063, 133] on span "Save" at bounding box center [1076, 129] width 30 height 13
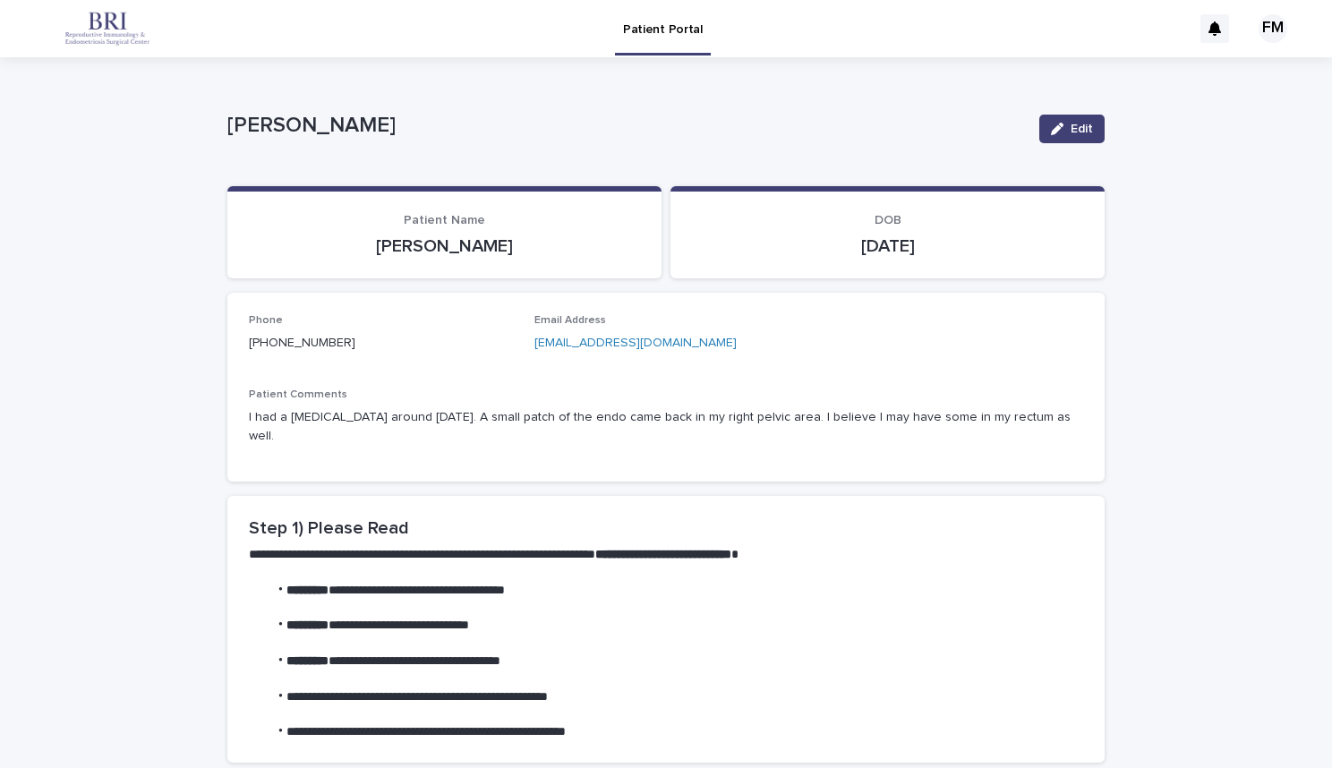
click at [1261, 25] on div "FM" at bounding box center [1272, 28] width 29 height 29
click at [1218, 78] on p "Log Out" at bounding box center [1255, 76] width 113 height 30
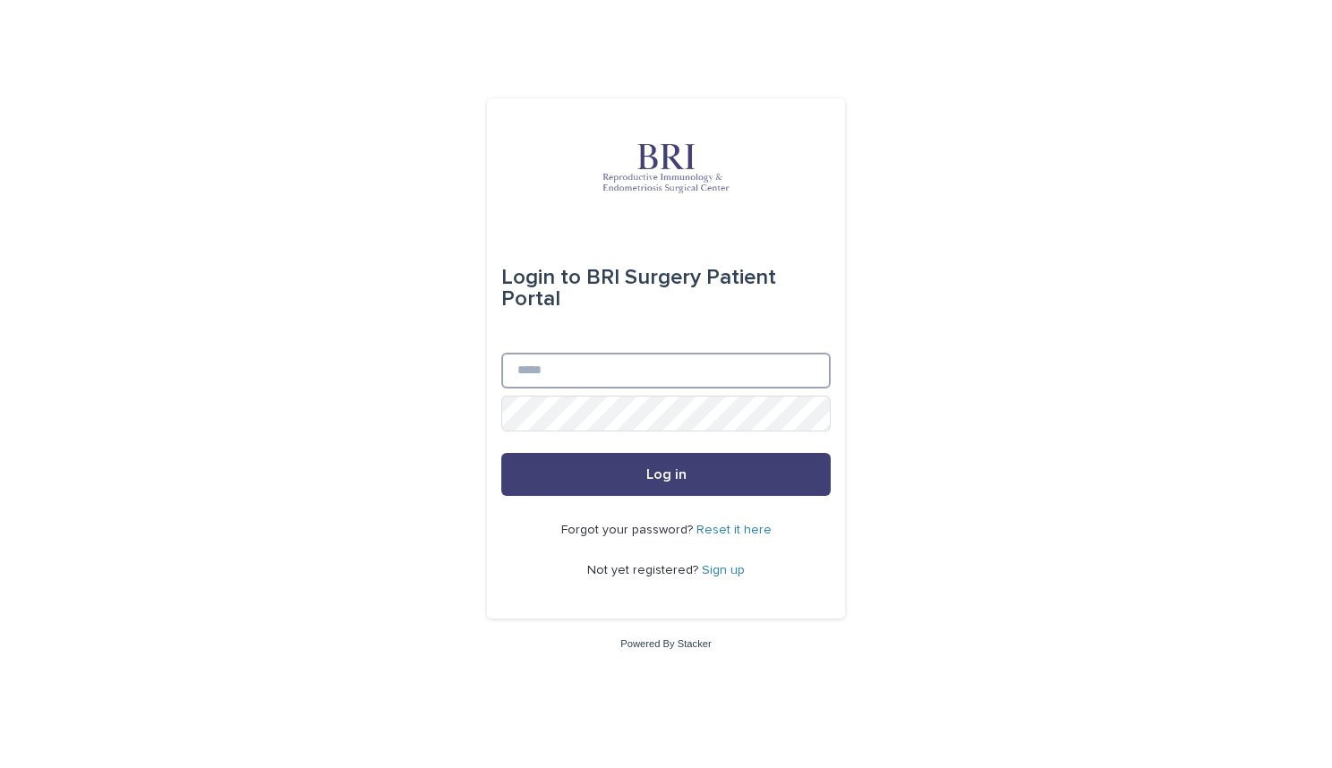
type input "**********"
